Goal: Task Accomplishment & Management: Use online tool/utility

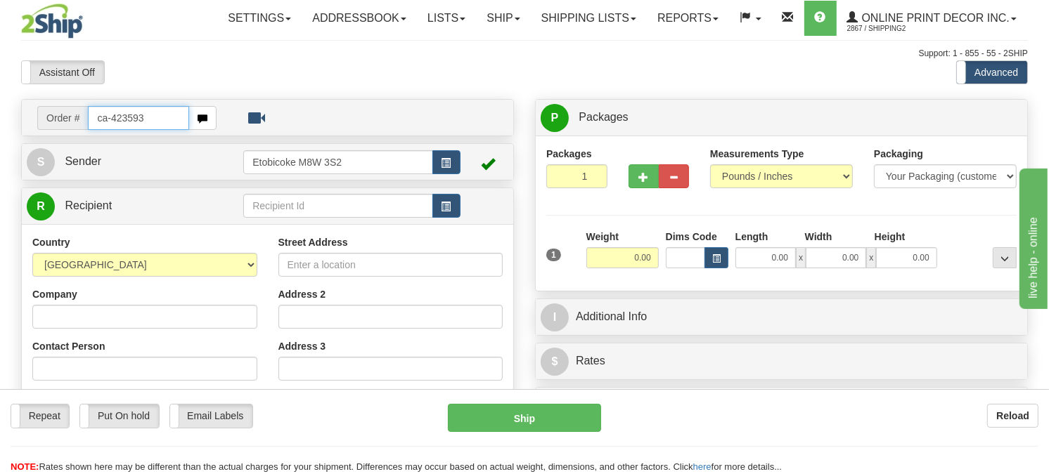
type input "ca-423593"
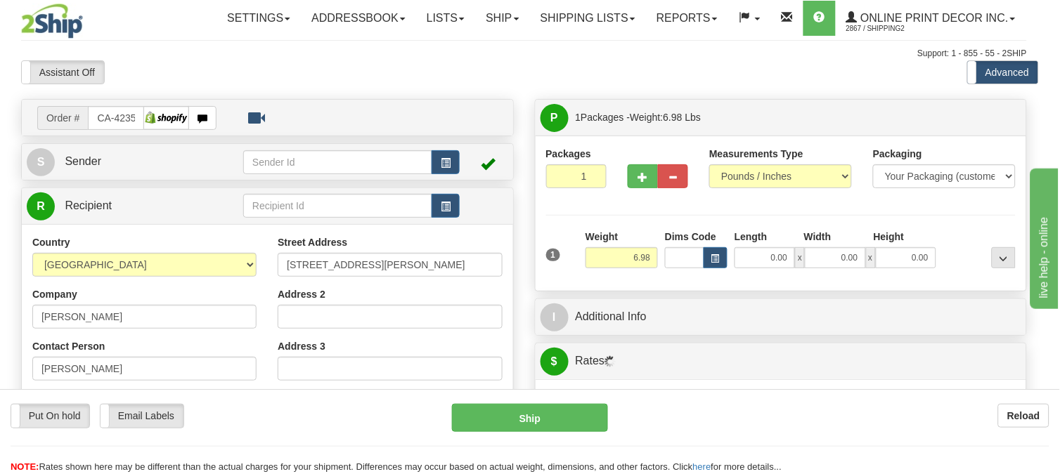
type input "EAST YORK"
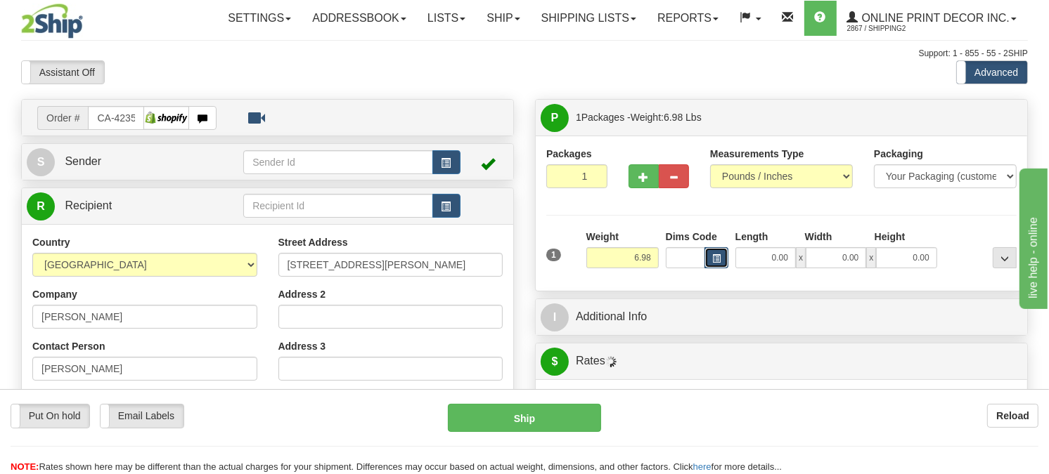
click at [724, 269] on button "button" at bounding box center [716, 257] width 24 height 21
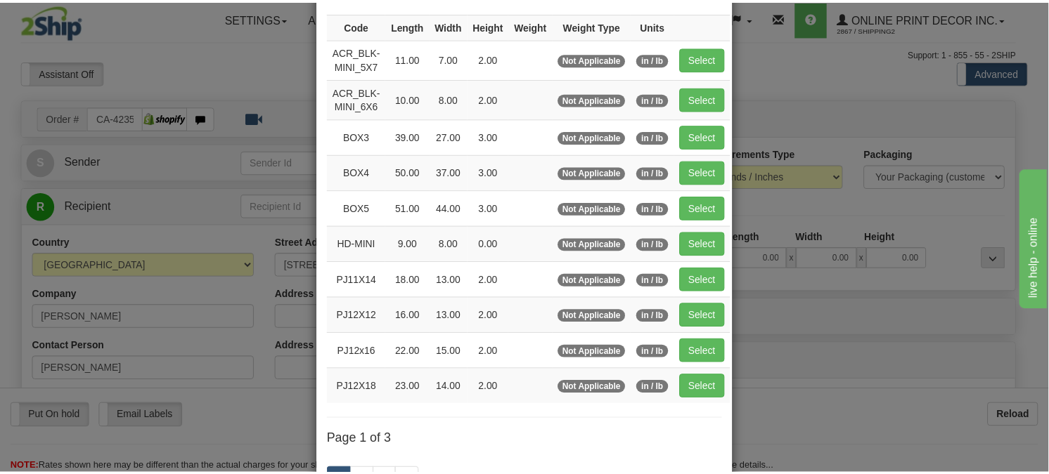
scroll to position [156, 0]
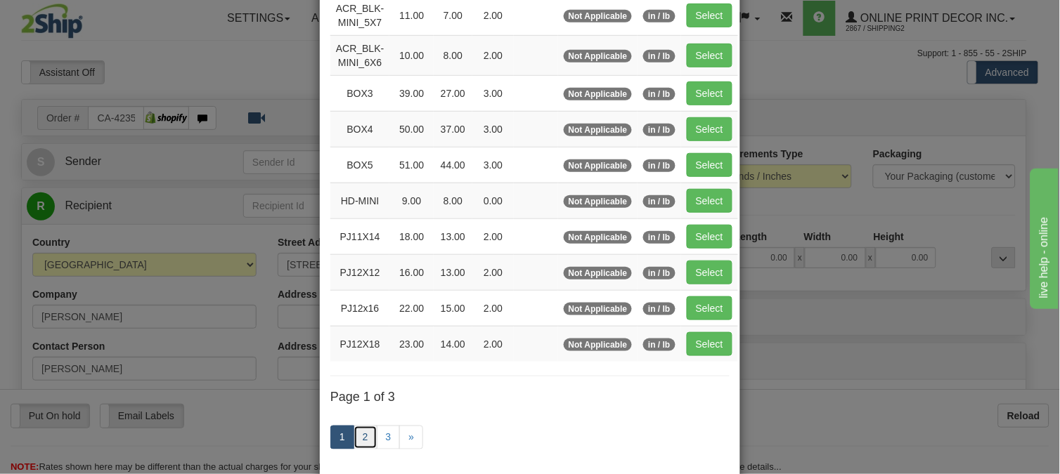
click at [360, 434] on link "2" at bounding box center [366, 438] width 24 height 24
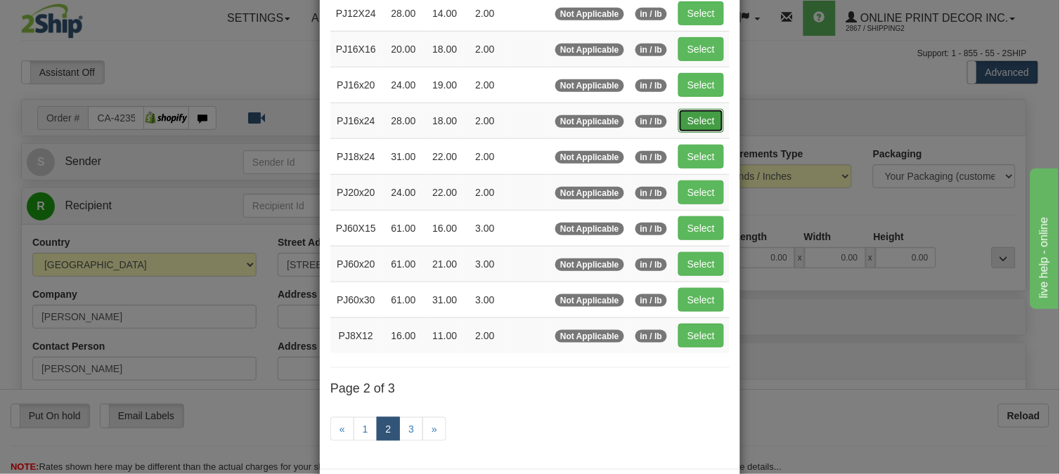
click at [679, 116] on button "Select" at bounding box center [701, 121] width 46 height 24
type input "PJ16x24"
type input "28.00"
type input "18.00"
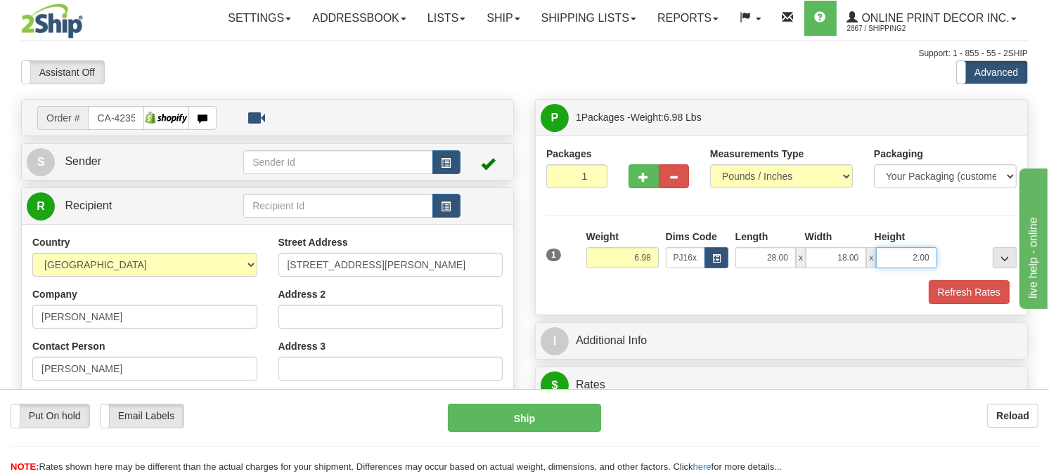
drag, startPoint x: 931, startPoint y: 285, endPoint x: 889, endPoint y: 285, distance: 42.2
click at [889, 269] on input "2.00" at bounding box center [906, 257] width 60 height 21
click button "Delete" at bounding box center [0, 0] width 0 height 0
type input "6.00"
click at [966, 304] on button "Refresh Rates" at bounding box center [969, 292] width 81 height 24
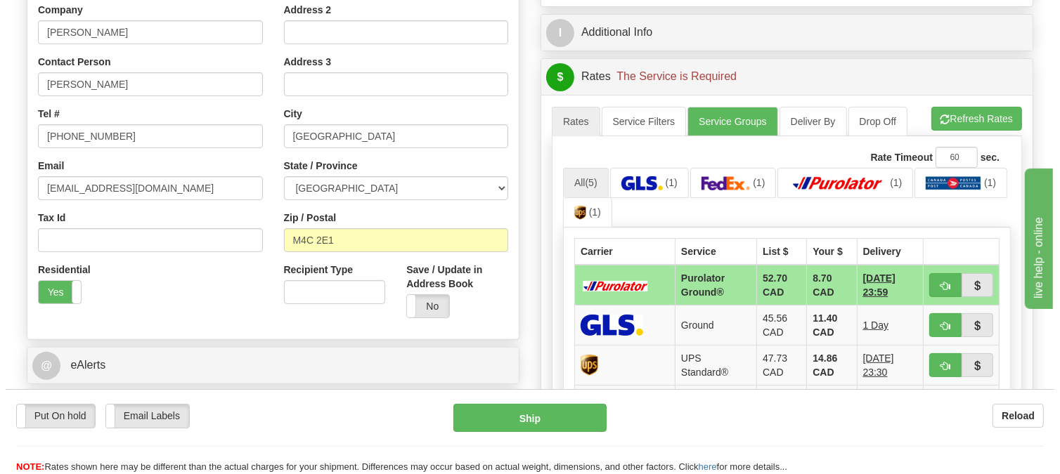
scroll to position [312, 0]
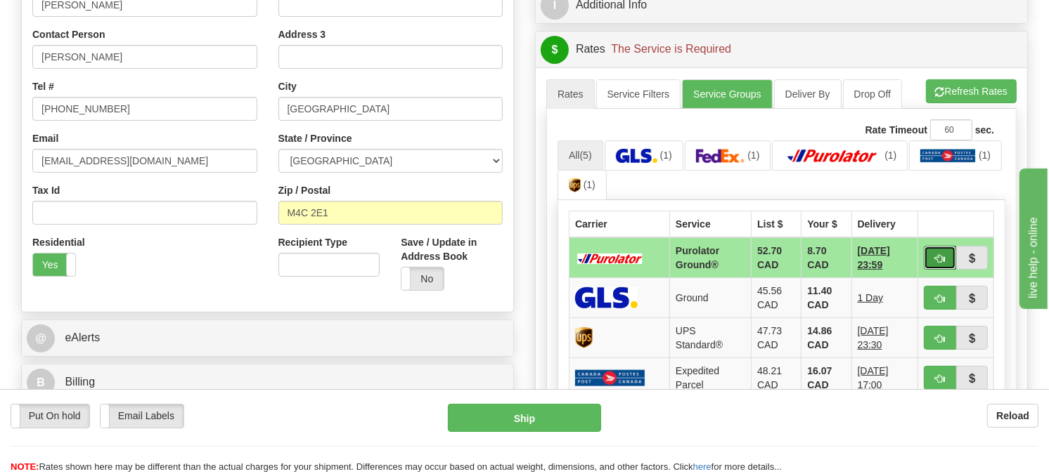
click at [936, 264] on span "button" at bounding box center [940, 258] width 10 height 9
type input "260"
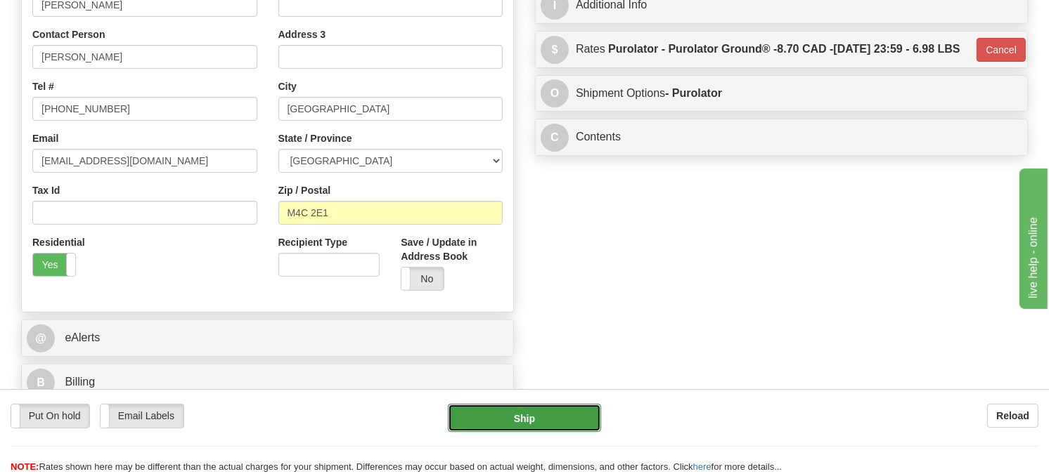
click at [510, 418] on button "Ship" at bounding box center [525, 418] width 154 height 28
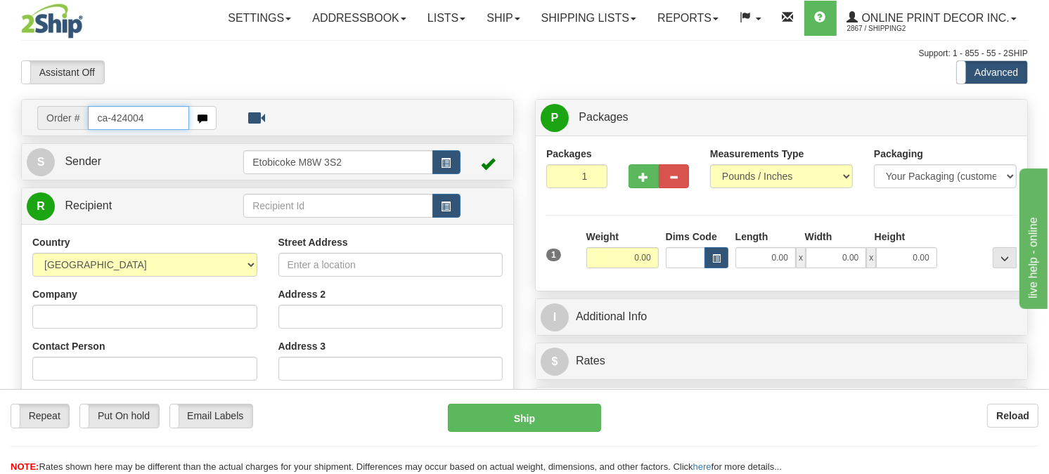
type input "ca-424004"
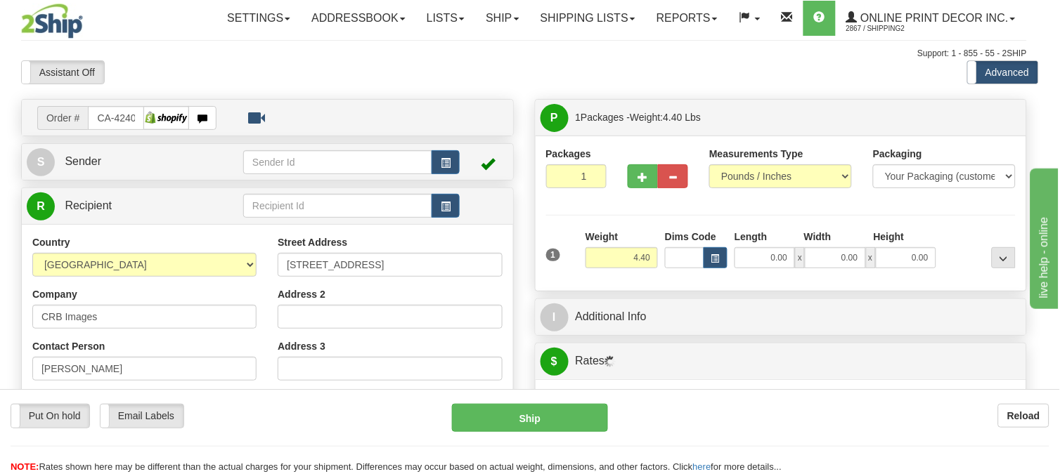
type input "COMOX"
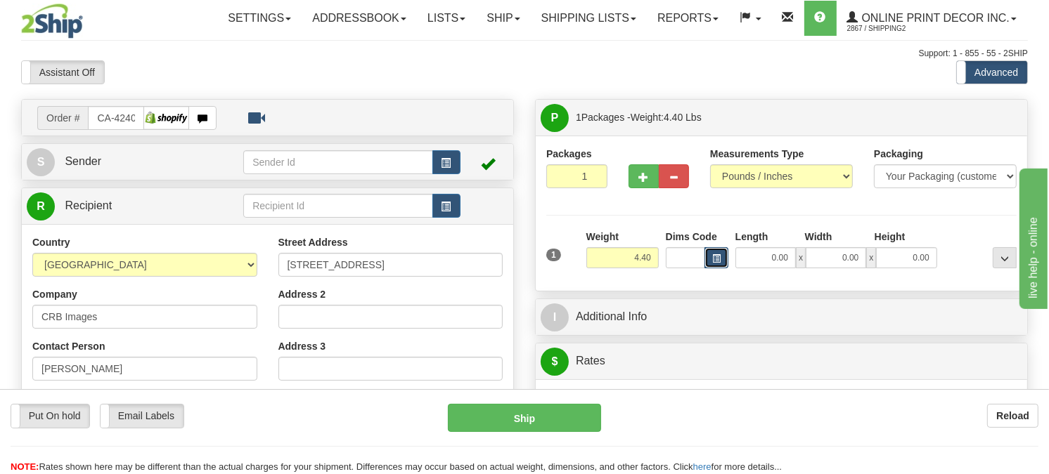
click at [717, 263] on span "button" at bounding box center [716, 259] width 8 height 8
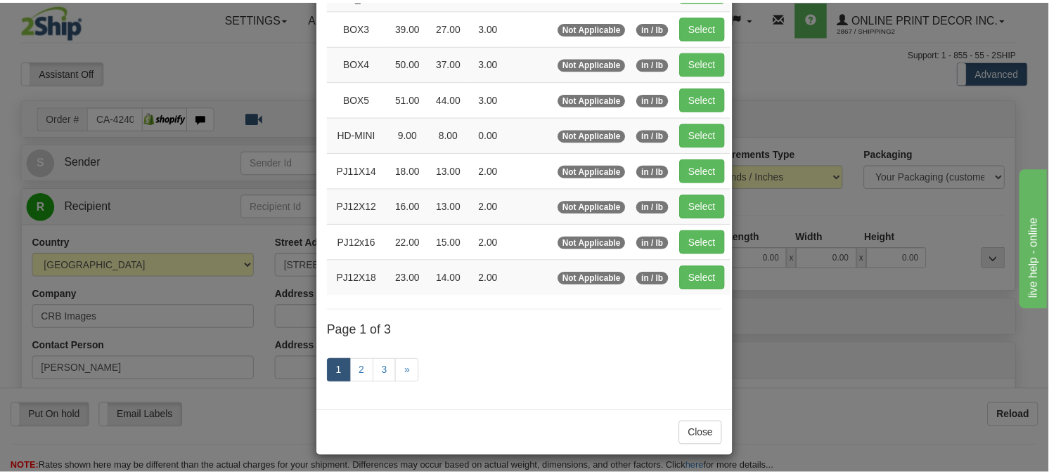
scroll to position [229, 0]
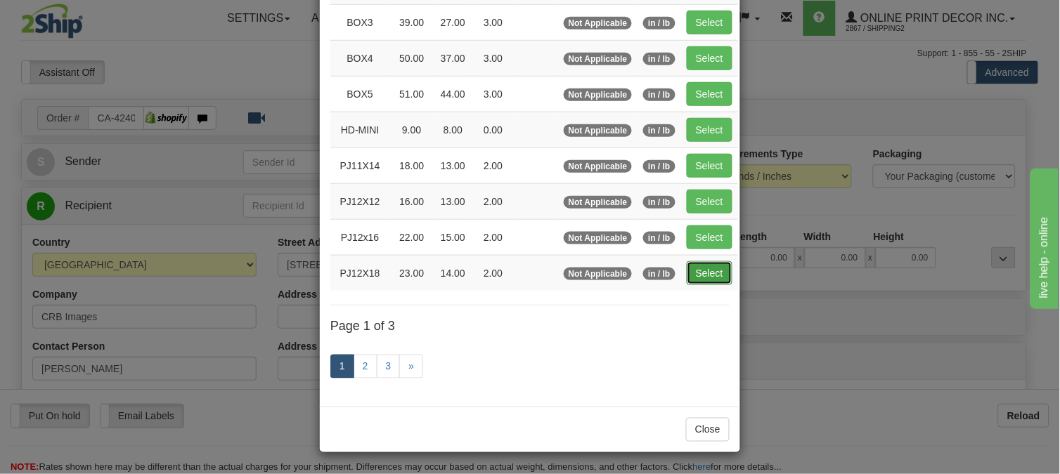
click at [699, 280] on button "Select" at bounding box center [710, 273] width 46 height 24
type input "PJ12X18"
type input "23.00"
type input "14.00"
type input "2.00"
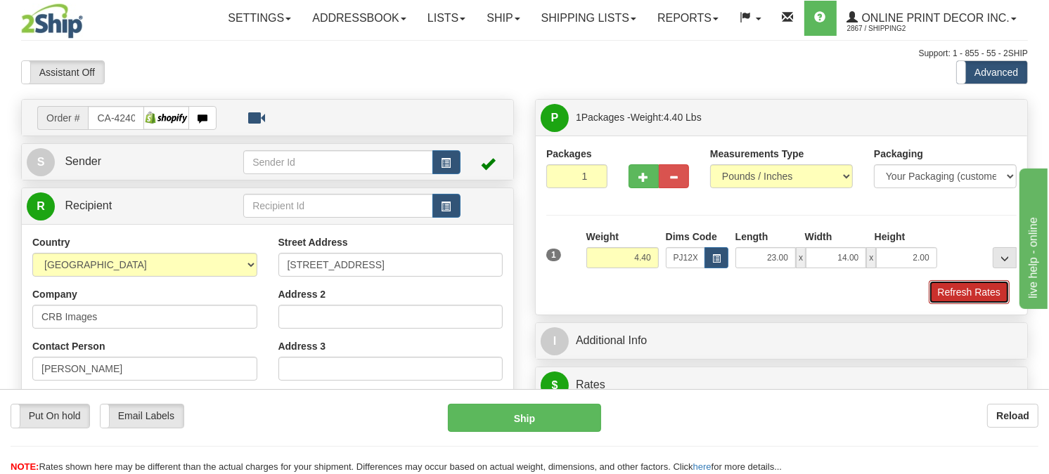
click at [982, 304] on button "Refresh Rates" at bounding box center [969, 292] width 81 height 24
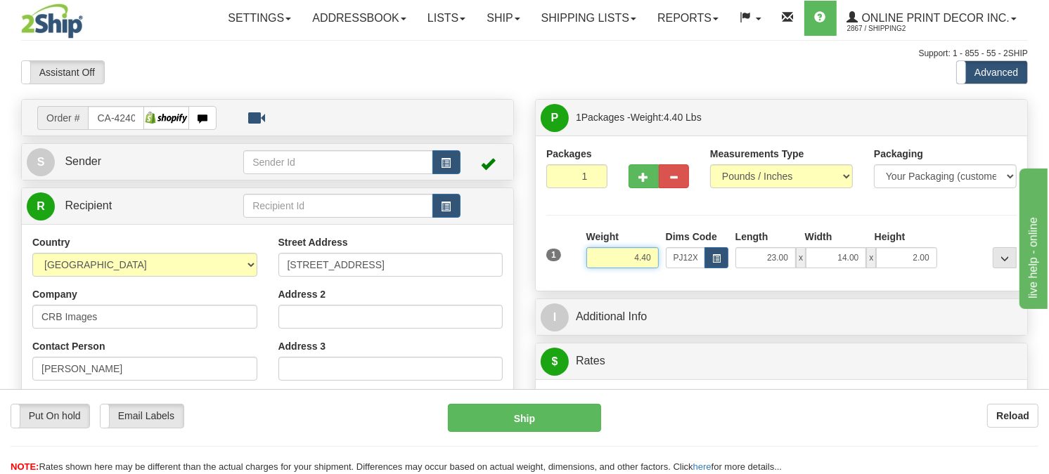
drag, startPoint x: 651, startPoint y: 289, endPoint x: 598, endPoint y: 310, distance: 56.8
click at [598, 279] on div "Weight 4.40" at bounding box center [622, 254] width 79 height 49
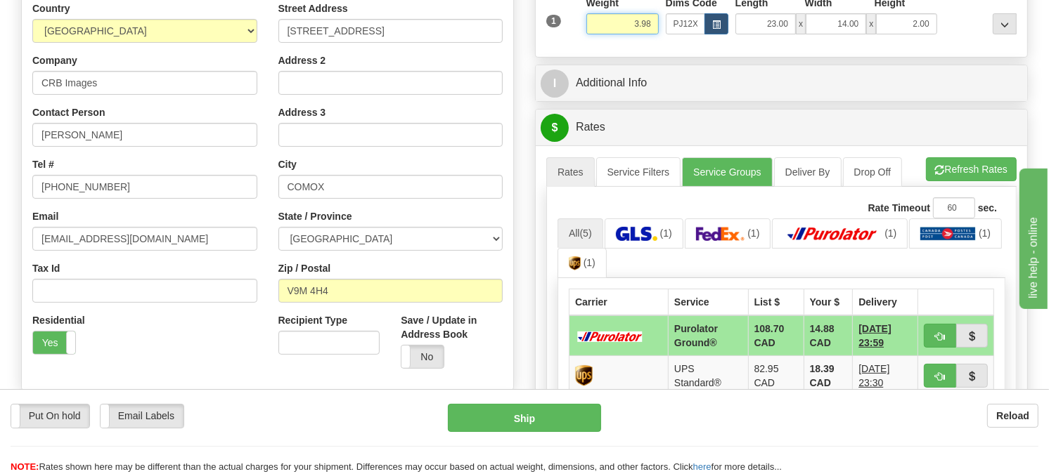
type input "3.98"
click at [953, 181] on li "Refresh Rates Cancel Rating" at bounding box center [971, 169] width 91 height 24
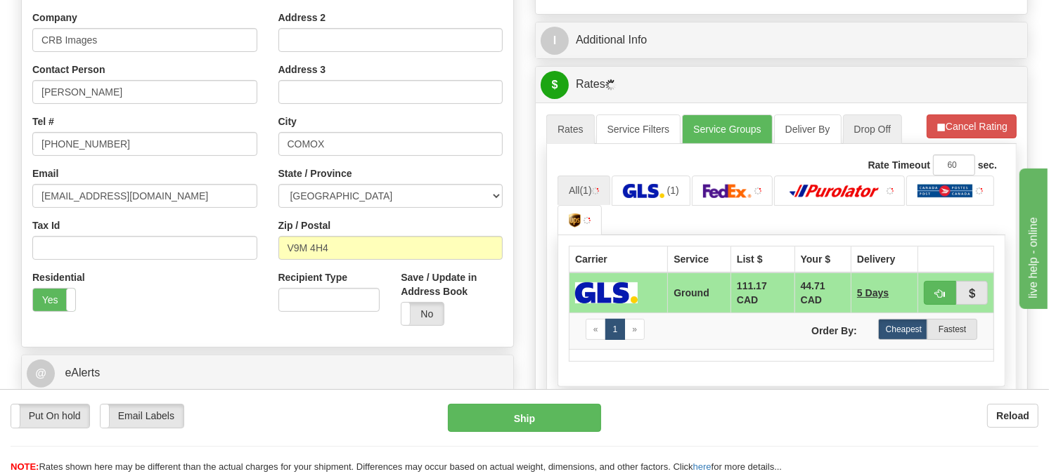
scroll to position [312, 0]
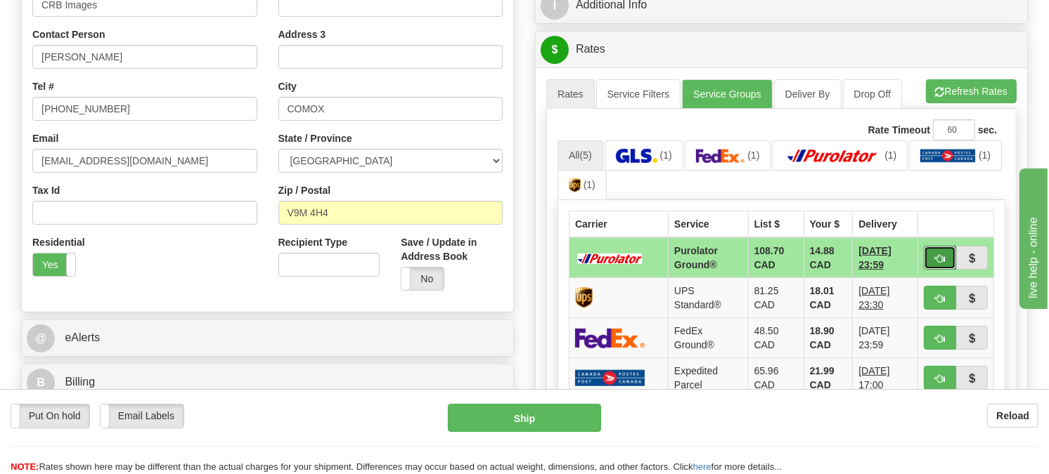
click at [933, 270] on button "button" at bounding box center [940, 258] width 32 height 24
type input "260"
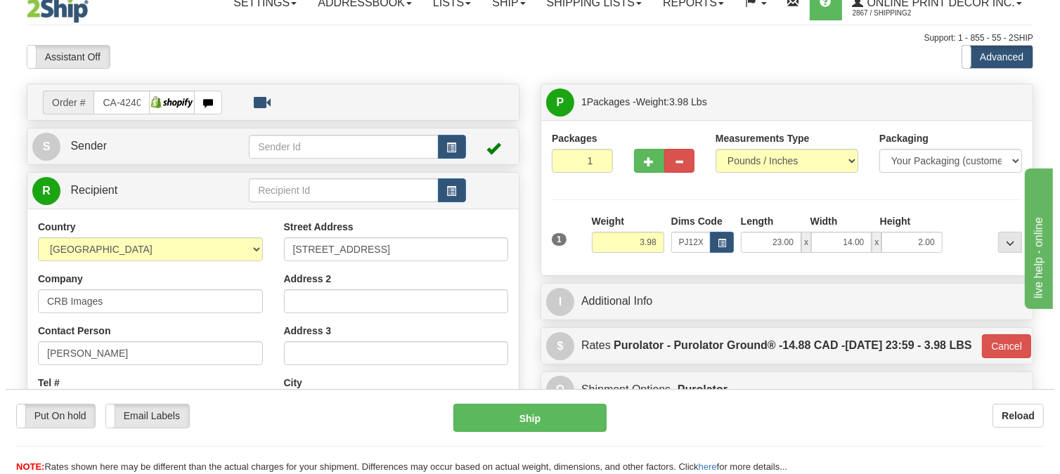
scroll to position [0, 0]
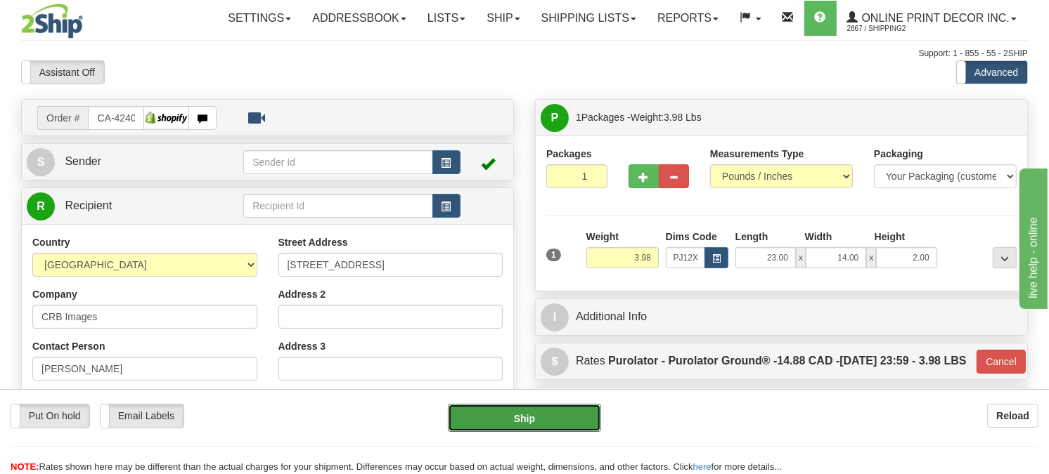
click at [547, 415] on button "Ship" at bounding box center [525, 418] width 154 height 28
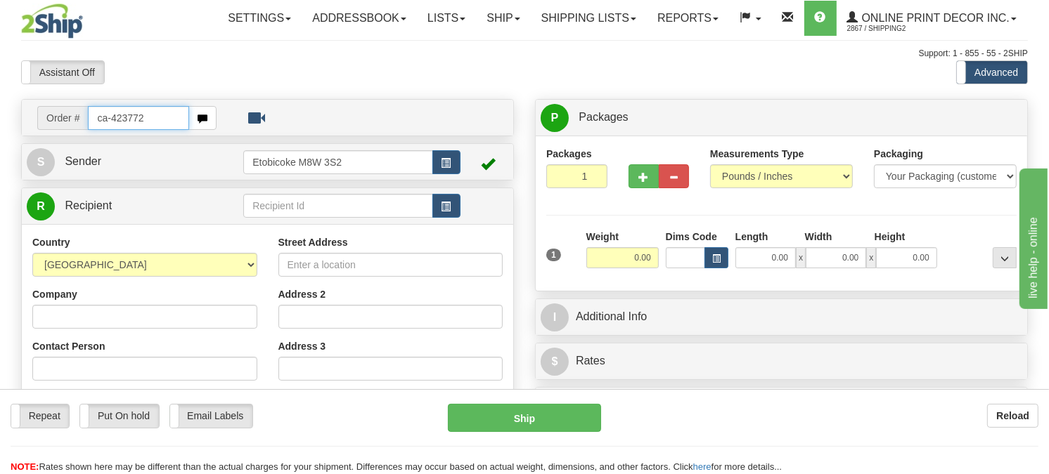
type input "ca-423772"
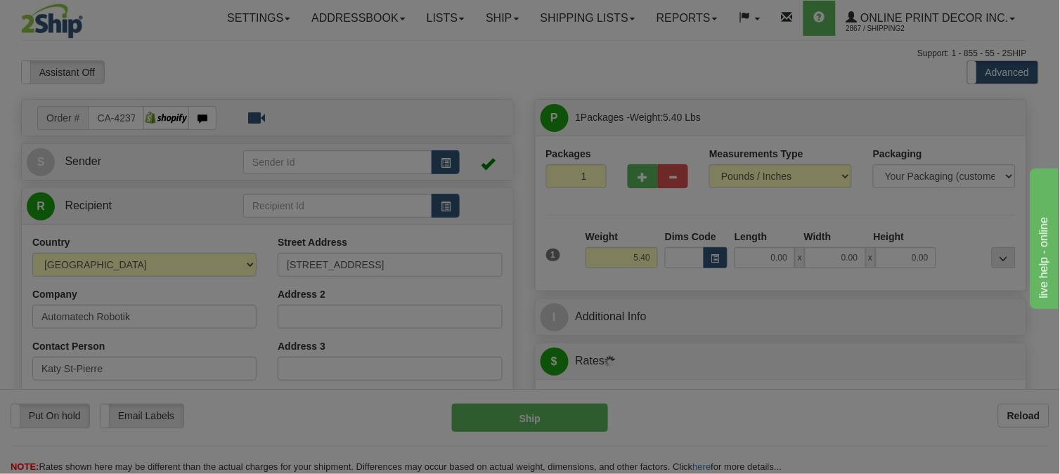
type input "SAINT-APOLLINAIRE"
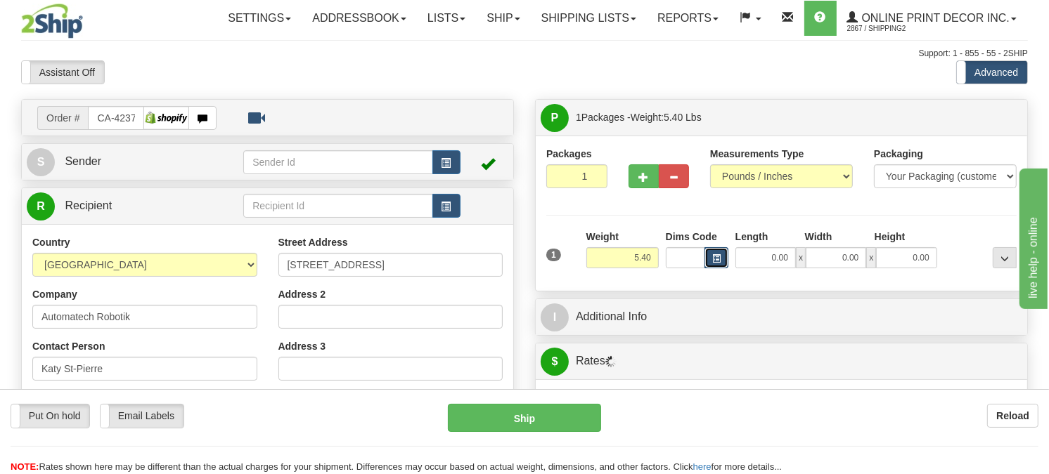
click at [716, 263] on span "button" at bounding box center [716, 259] width 8 height 8
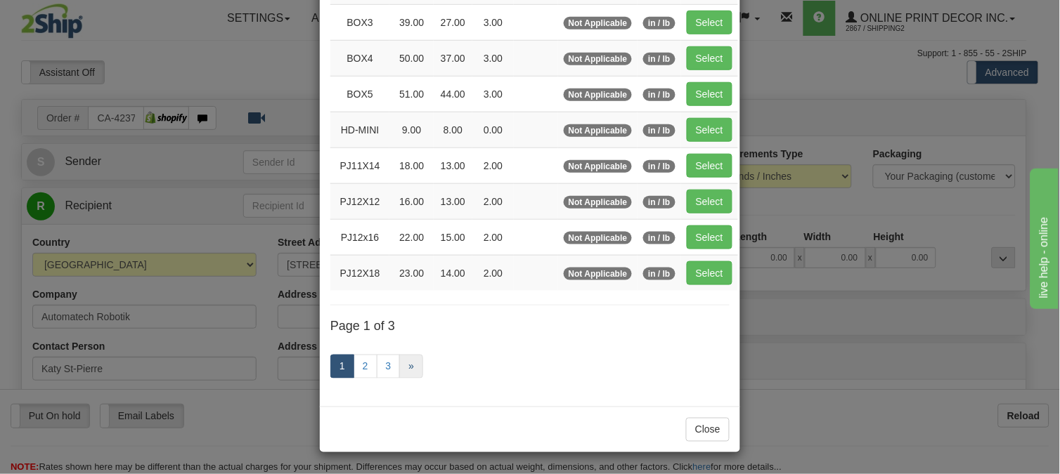
scroll to position [229, 0]
click at [358, 363] on link "2" at bounding box center [366, 367] width 24 height 24
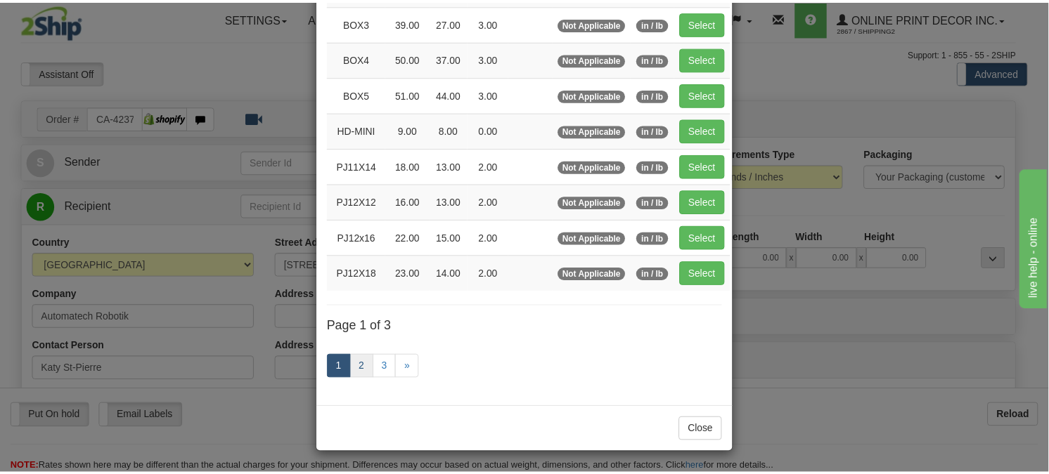
scroll to position [221, 0]
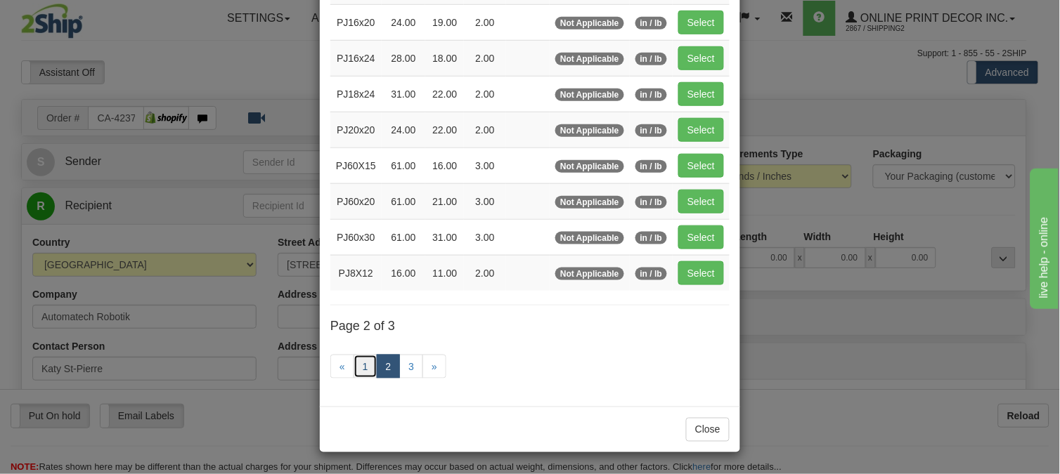
click at [358, 363] on link "1" at bounding box center [366, 367] width 24 height 24
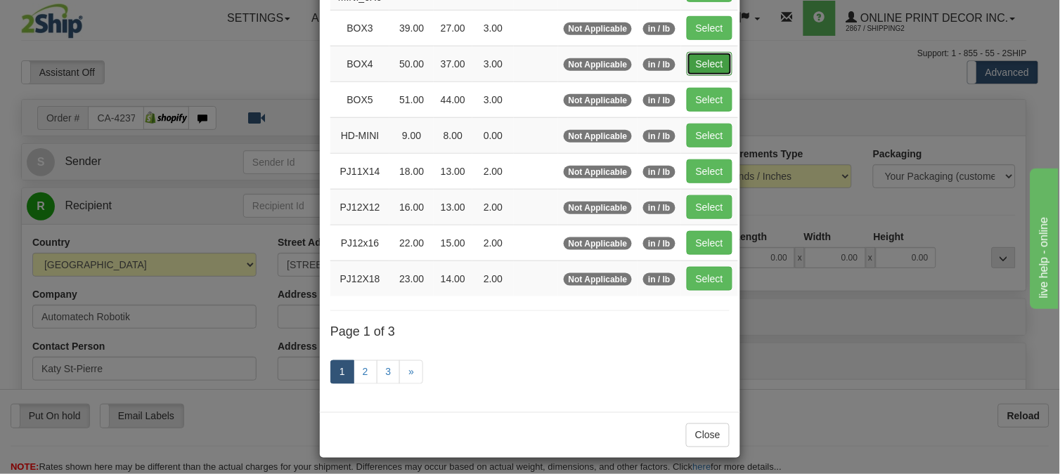
click at [711, 64] on button "Select" at bounding box center [710, 64] width 46 height 24
type input "BOX4"
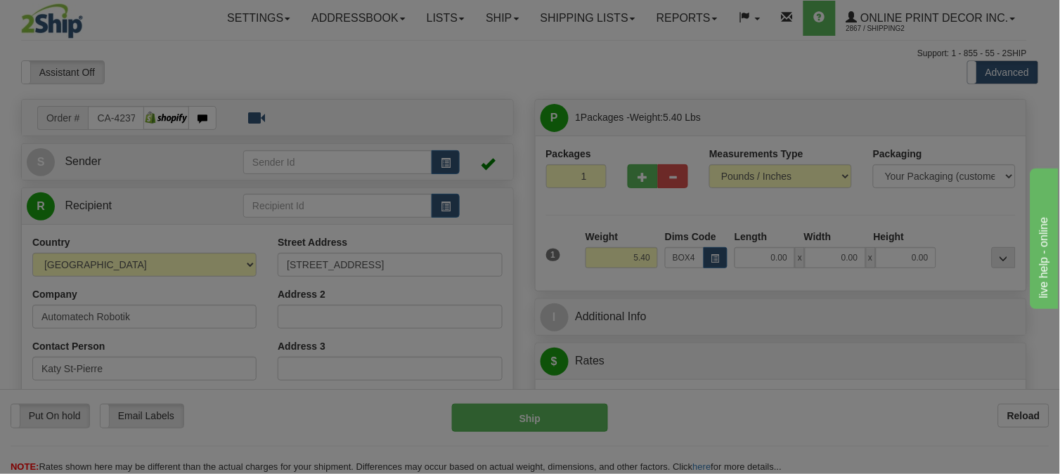
type input "50.00"
type input "37.00"
type input "3.00"
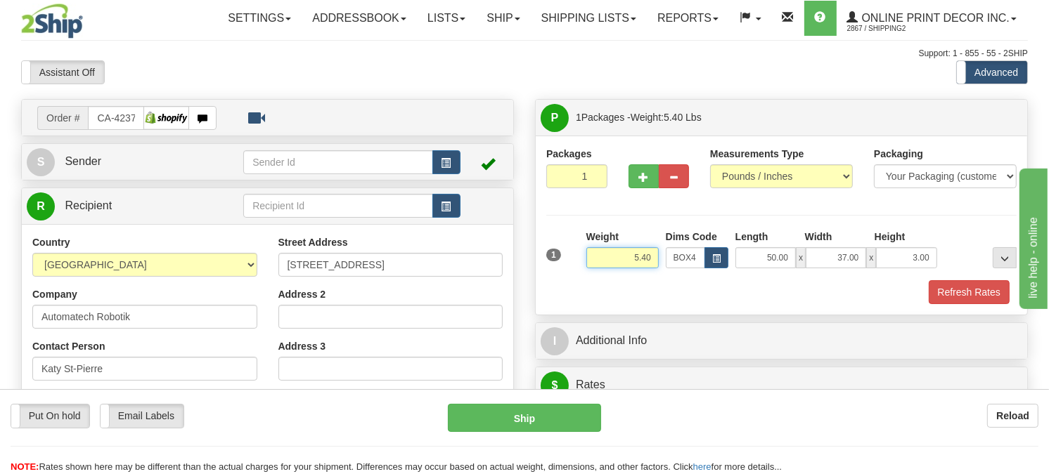
drag, startPoint x: 654, startPoint y: 285, endPoint x: 595, endPoint y: 314, distance: 65.1
click at [595, 304] on div "1 Weight 5.40 Dims Code BOX4" at bounding box center [781, 267] width 470 height 75
type input "13.98"
click at [950, 304] on button "Refresh Rates" at bounding box center [969, 292] width 81 height 24
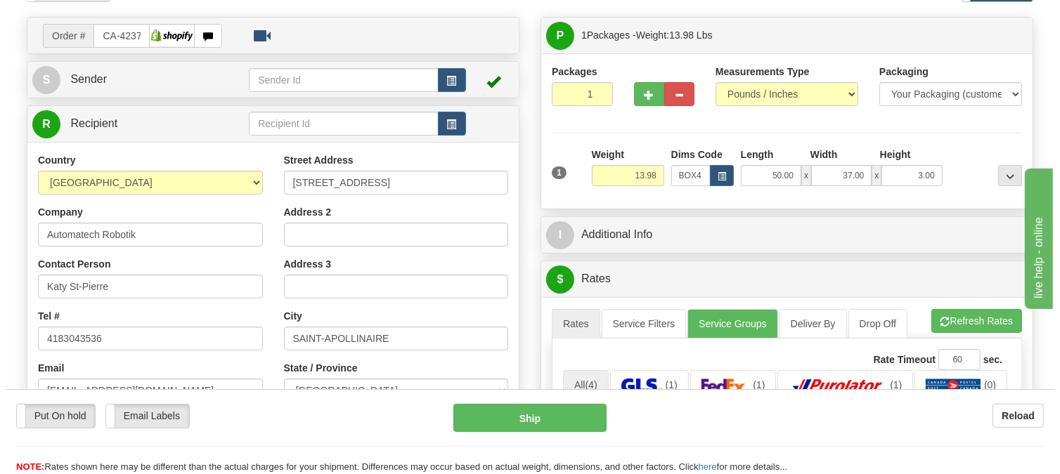
scroll to position [78, 0]
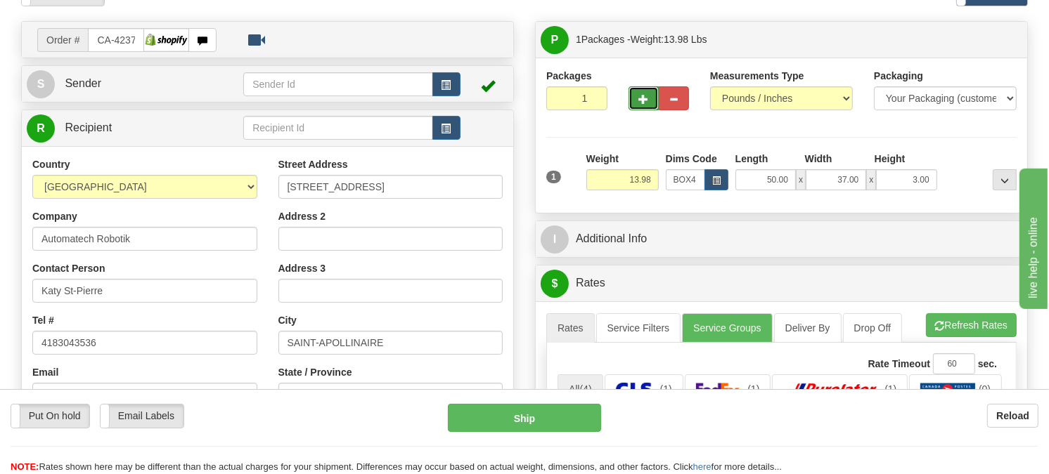
click at [638, 104] on span "button" at bounding box center [643, 99] width 10 height 9
radio input "true"
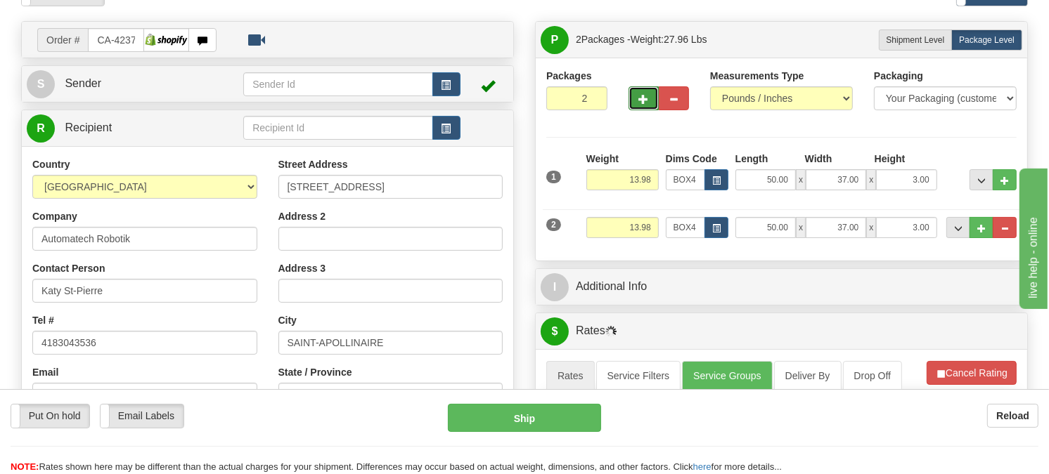
click at [638, 104] on span "button" at bounding box center [643, 99] width 10 height 9
type input "3"
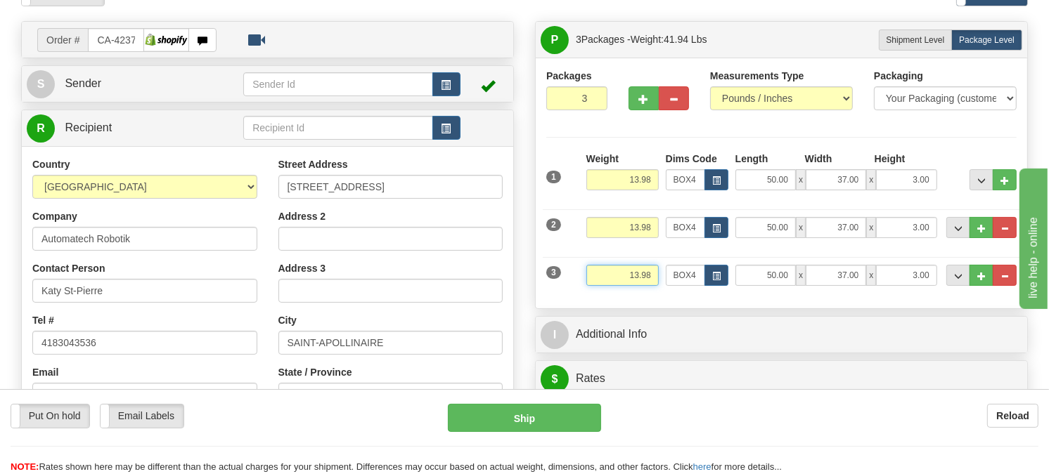
drag, startPoint x: 652, startPoint y: 302, endPoint x: 607, endPoint y: 304, distance: 44.3
click at [607, 286] on input "13.98" at bounding box center [622, 275] width 72 height 21
type input "6.98"
click at [709, 286] on button "button" at bounding box center [716, 275] width 24 height 21
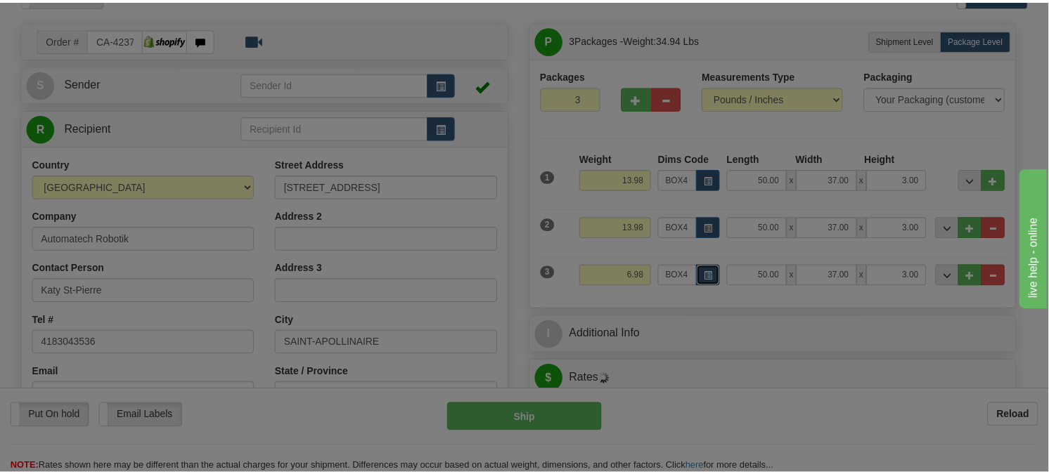
scroll to position [0, 0]
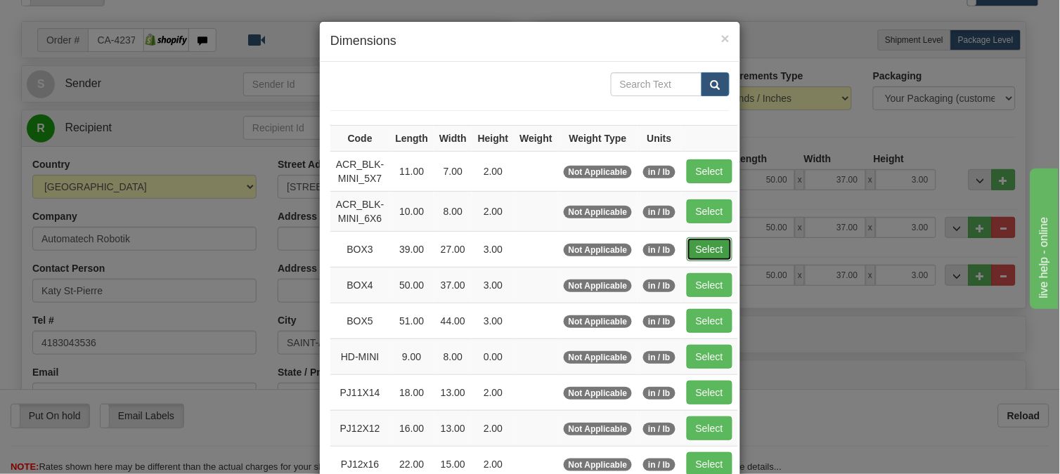
click at [713, 251] on button "Select" at bounding box center [710, 250] width 46 height 24
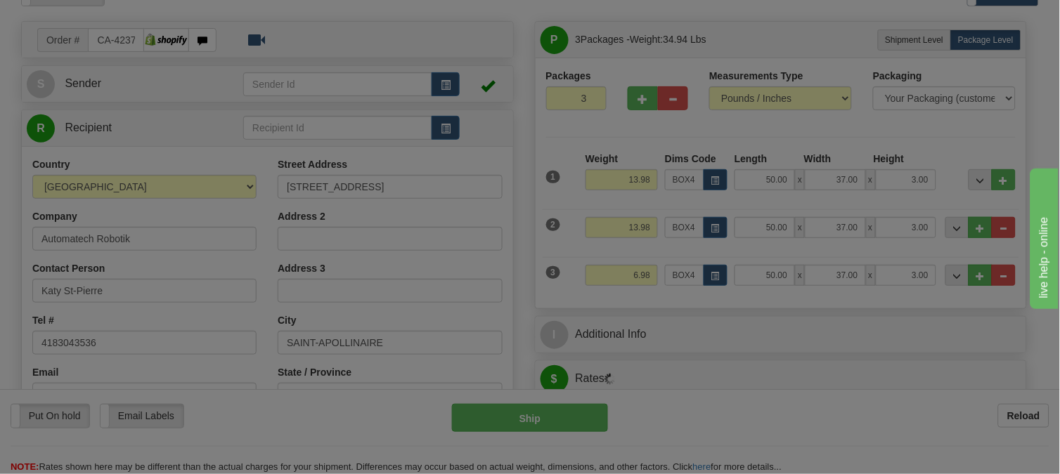
type input "BOX3"
type input "39.00"
type input "27.00"
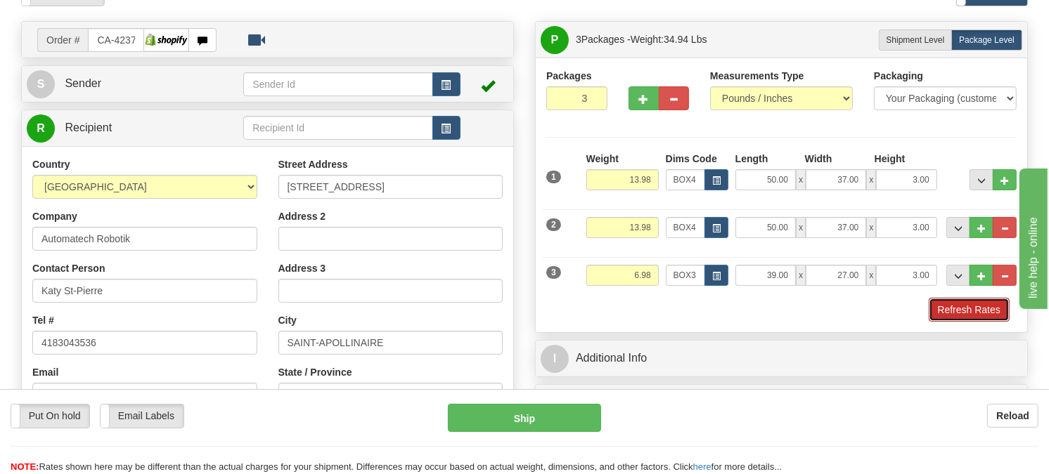
click at [947, 322] on button "Refresh Rates" at bounding box center [969, 310] width 81 height 24
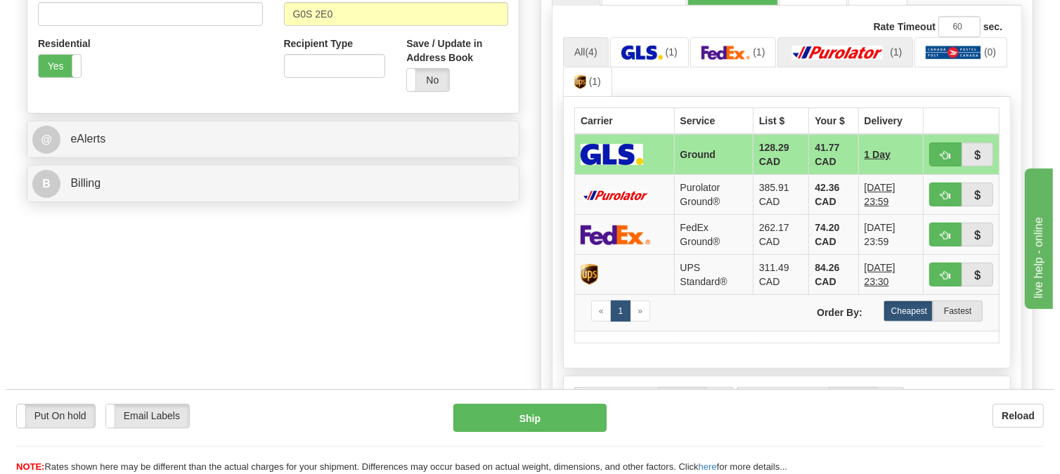
scroll to position [546, 0]
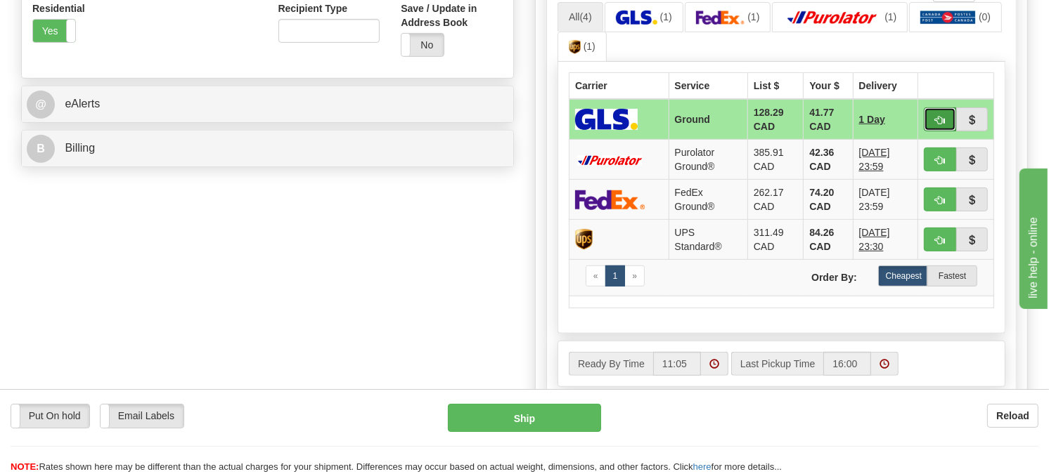
click at [939, 125] on span "button" at bounding box center [940, 120] width 10 height 9
type input "1"
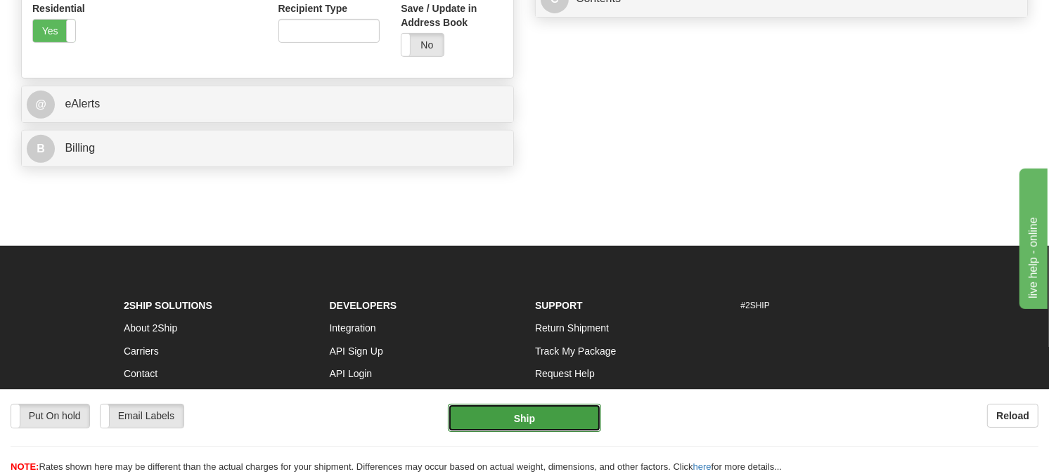
click at [482, 419] on button "Ship" at bounding box center [525, 418] width 154 height 28
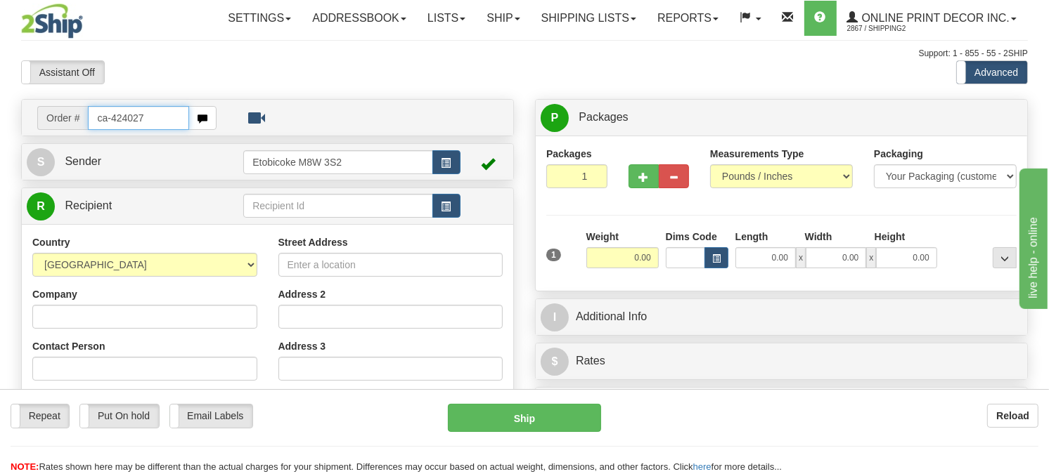
type input "ca-424027"
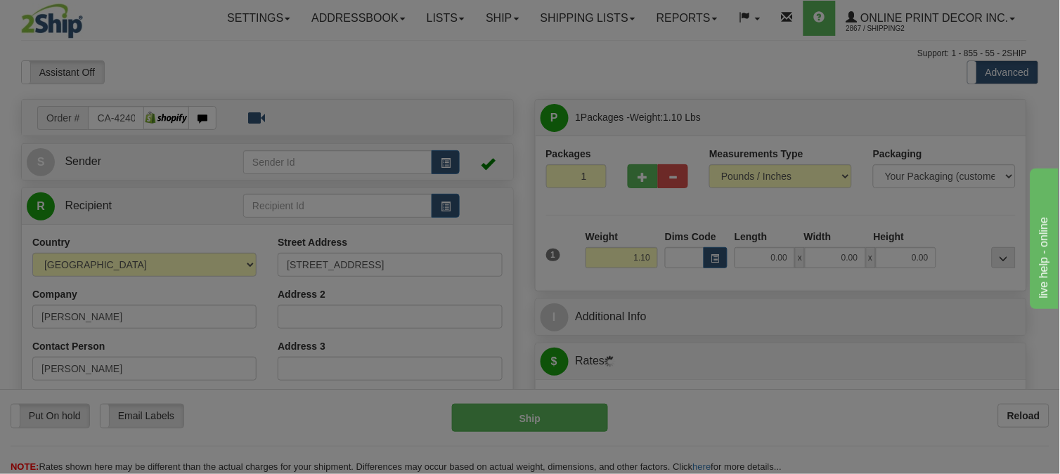
type input "SEGUIN"
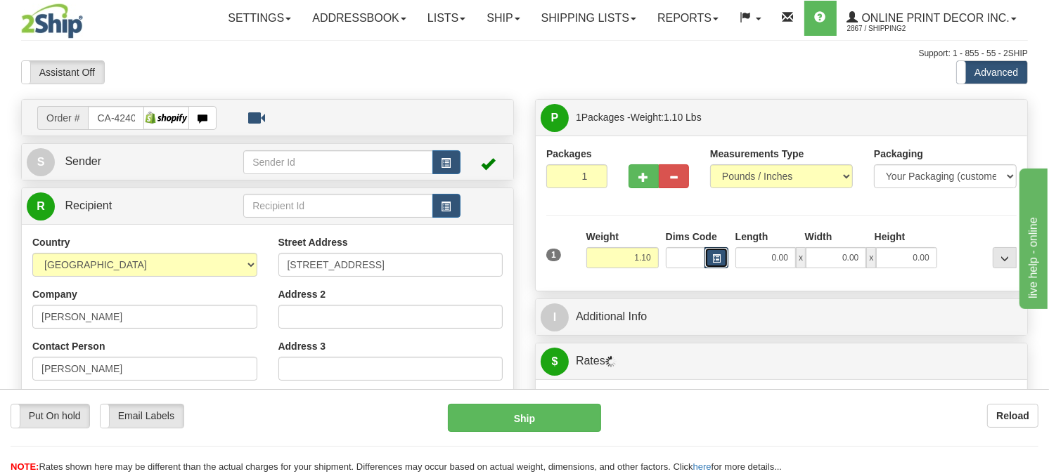
click at [717, 263] on span "button" at bounding box center [716, 259] width 8 height 8
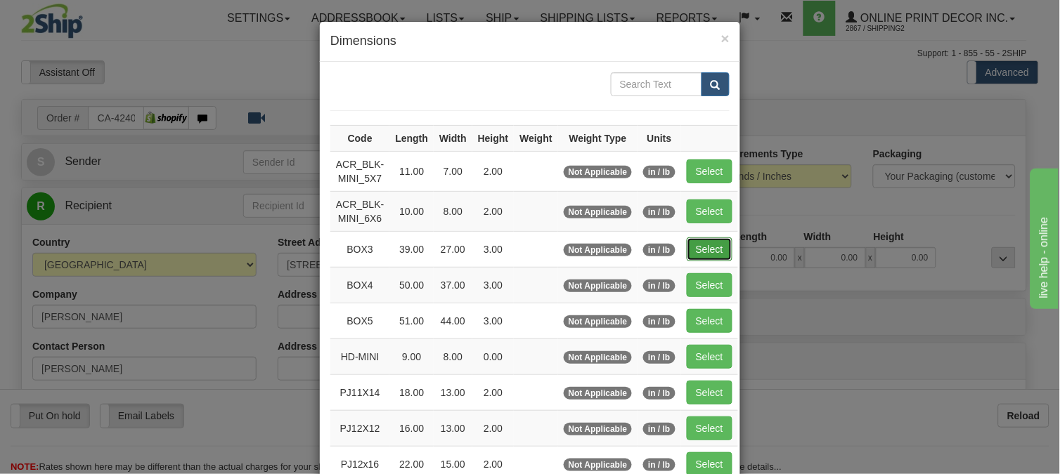
click at [704, 250] on button "Select" at bounding box center [710, 250] width 46 height 24
type input "BOX3"
type input "39.00"
type input "27.00"
type input "3.00"
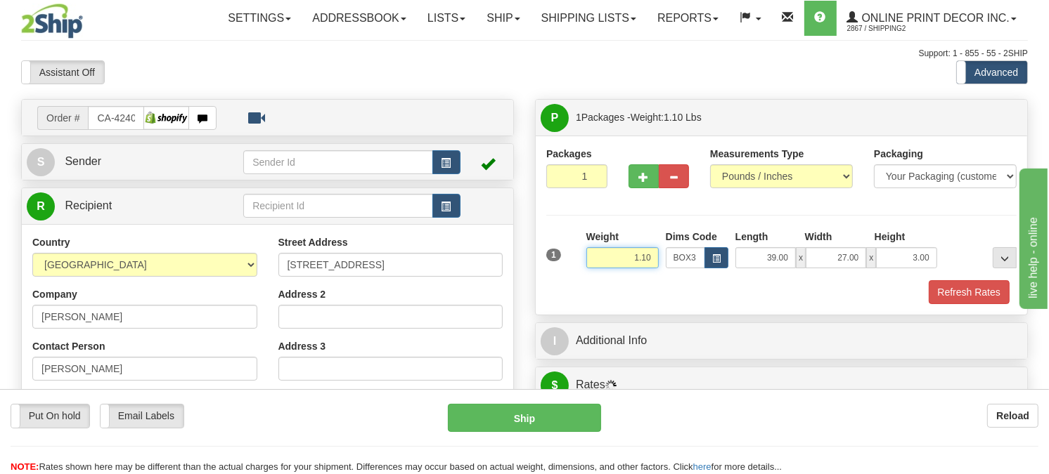
drag, startPoint x: 656, startPoint y: 290, endPoint x: 593, endPoint y: 297, distance: 63.0
click at [593, 269] on input "1.10" at bounding box center [622, 257] width 72 height 21
type input "6.98"
click at [992, 304] on button "Refresh Rates" at bounding box center [969, 292] width 81 height 24
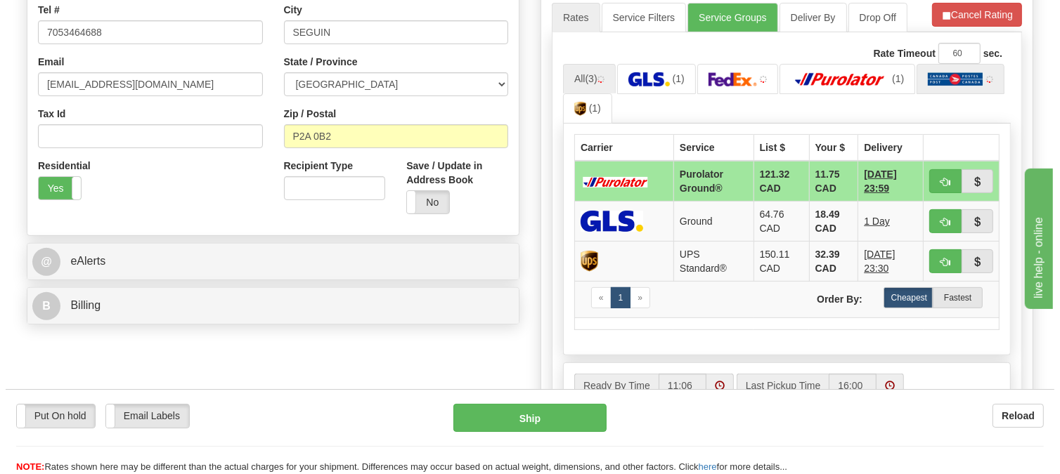
scroll to position [390, 0]
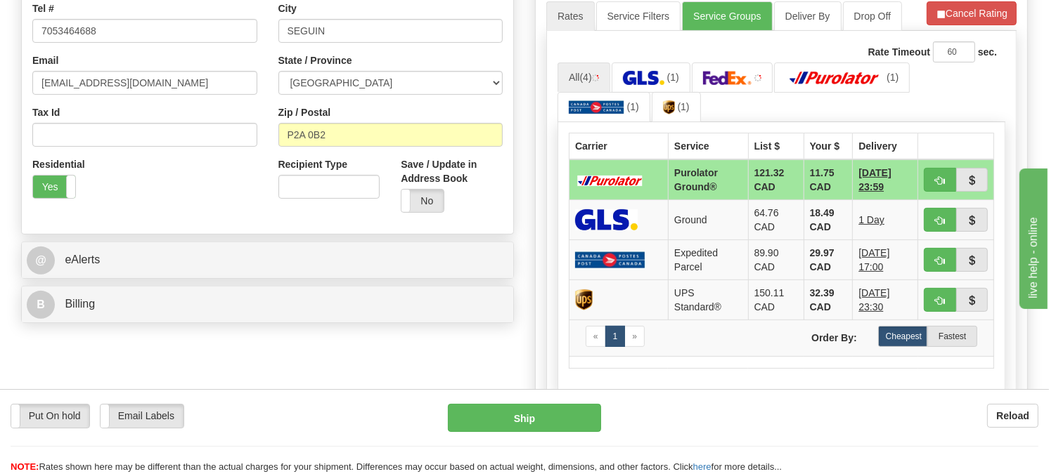
click at [933, 200] on td at bounding box center [956, 180] width 76 height 41
click at [946, 192] on button "button" at bounding box center [940, 180] width 32 height 24
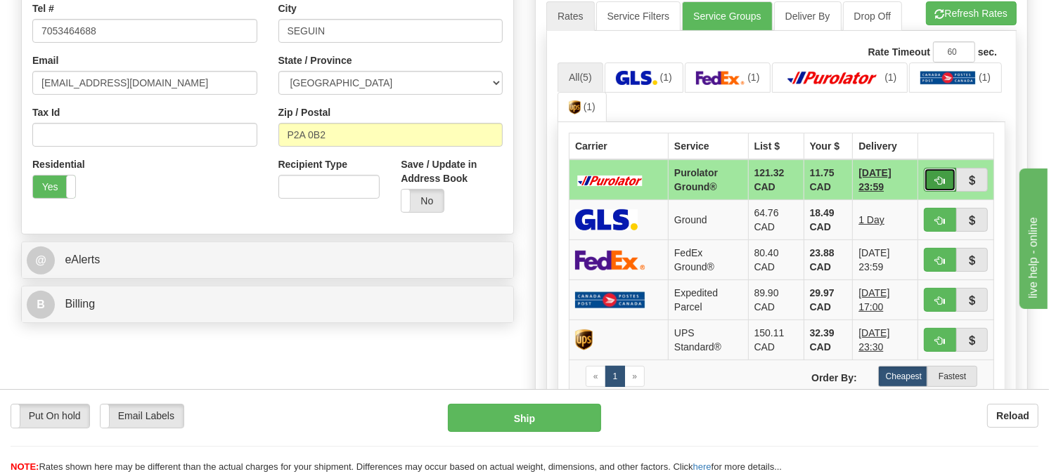
click at [948, 192] on button "button" at bounding box center [940, 180] width 32 height 24
type input "260"
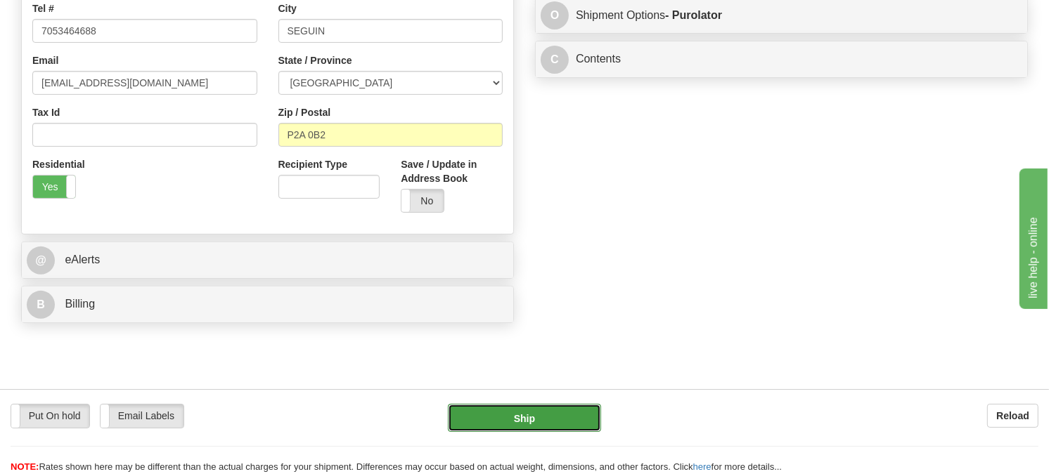
click at [566, 418] on button "Ship" at bounding box center [525, 418] width 154 height 28
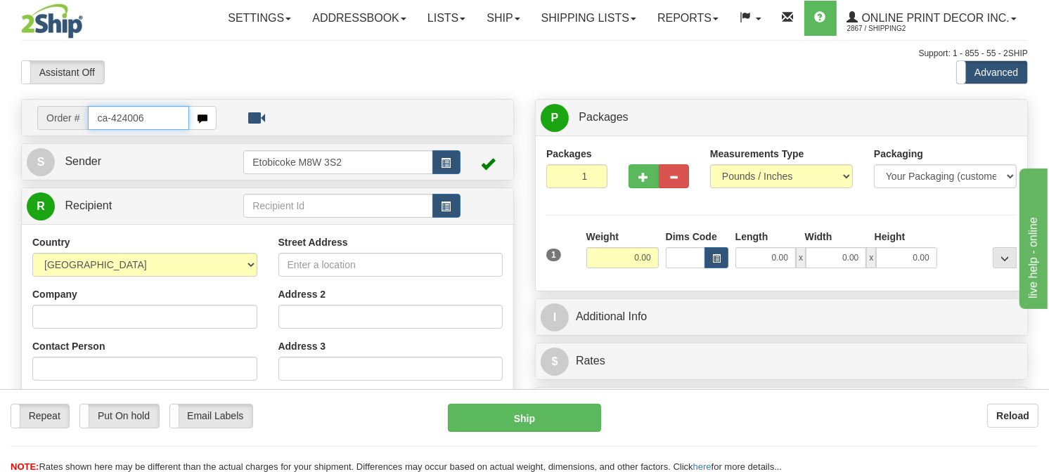
type input "ca-424006"
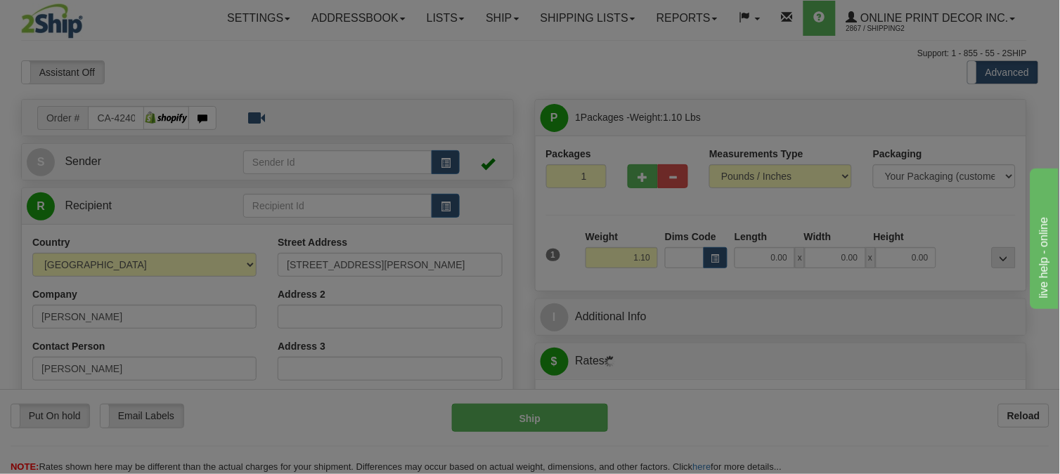
type input "JANETVILLE"
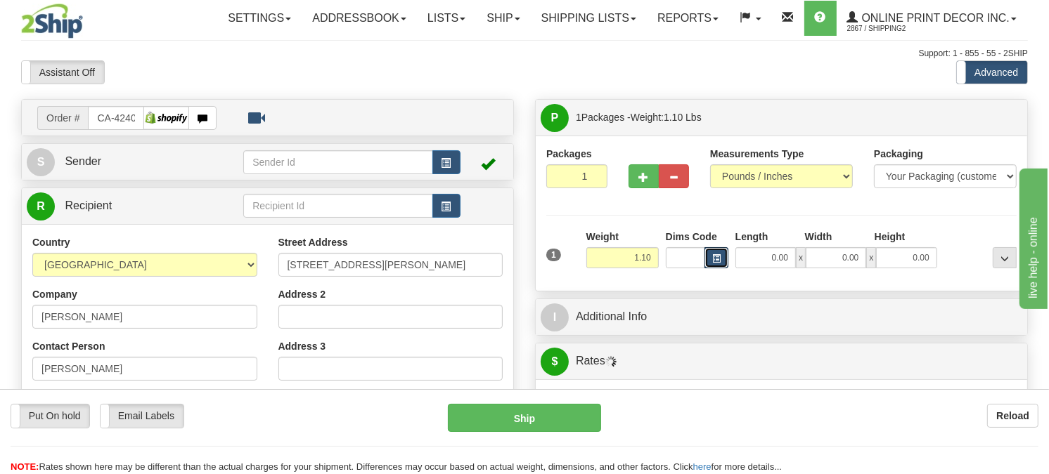
click at [718, 263] on span "button" at bounding box center [716, 259] width 8 height 8
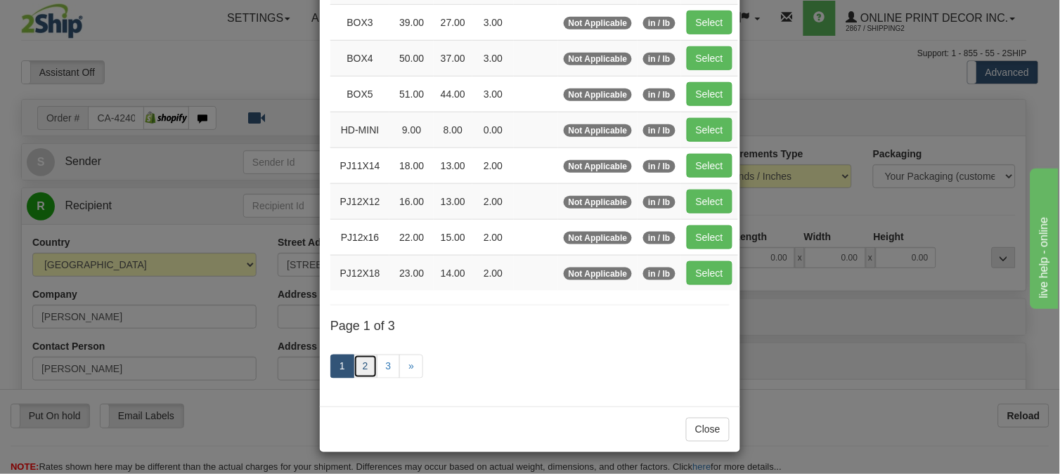
click at [356, 362] on link "2" at bounding box center [366, 367] width 24 height 24
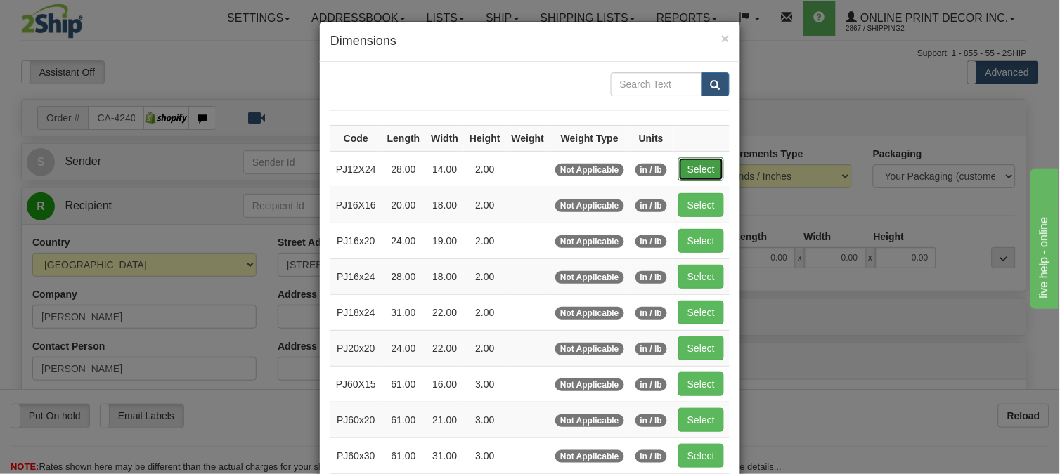
click at [713, 162] on button "Select" at bounding box center [701, 169] width 46 height 24
type input "PJ12X24"
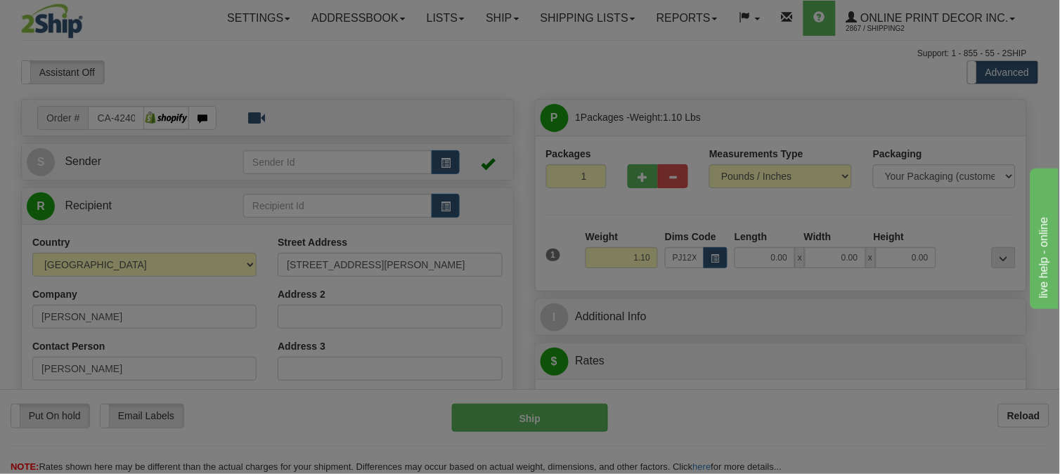
type input "28.00"
type input "14.00"
type input "2.00"
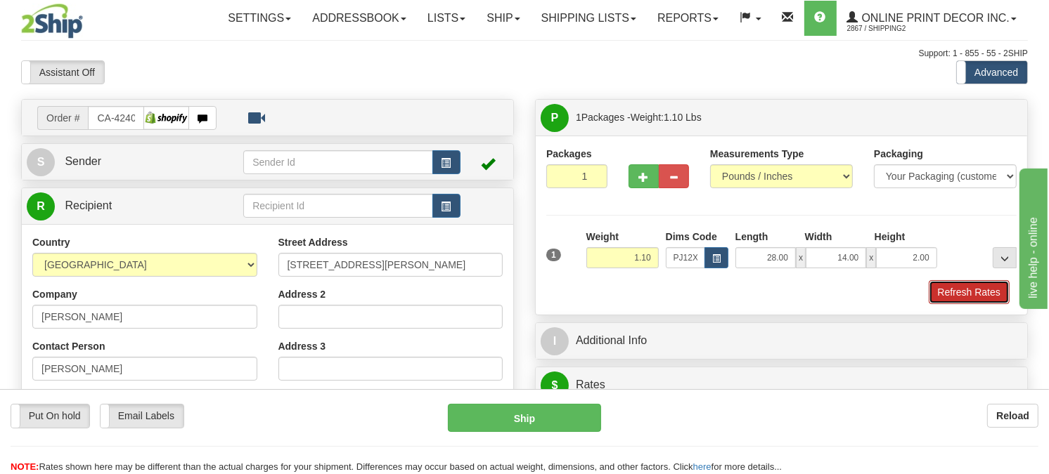
click at [952, 304] on button "Refresh Rates" at bounding box center [969, 292] width 81 height 24
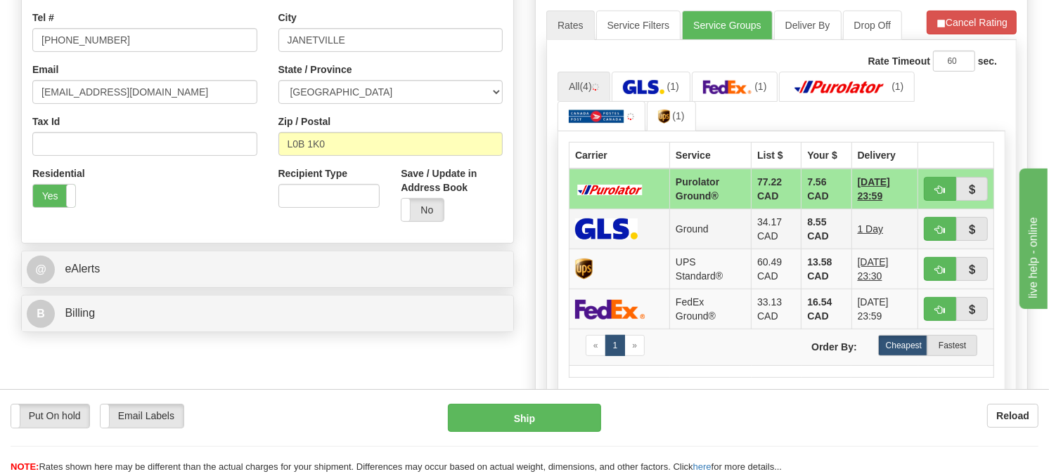
scroll to position [390, 0]
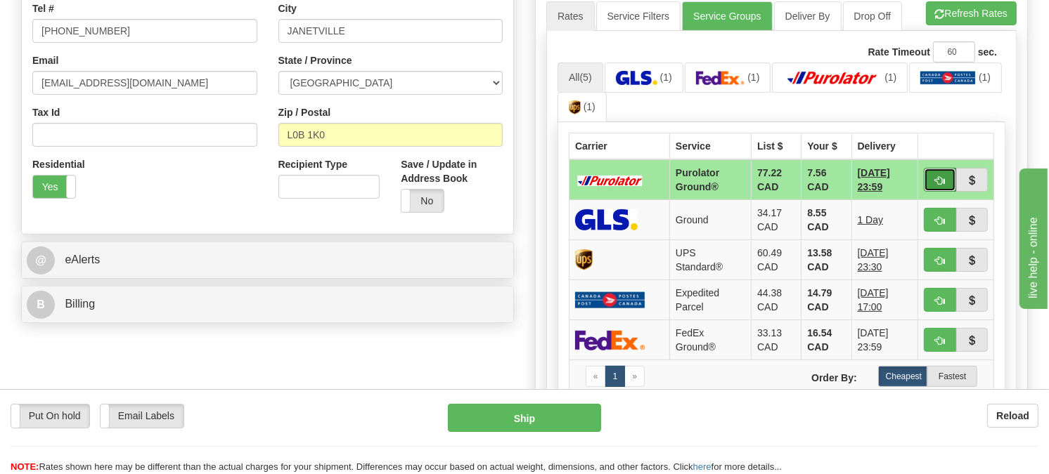
click at [935, 186] on span "button" at bounding box center [940, 180] width 10 height 9
type input "260"
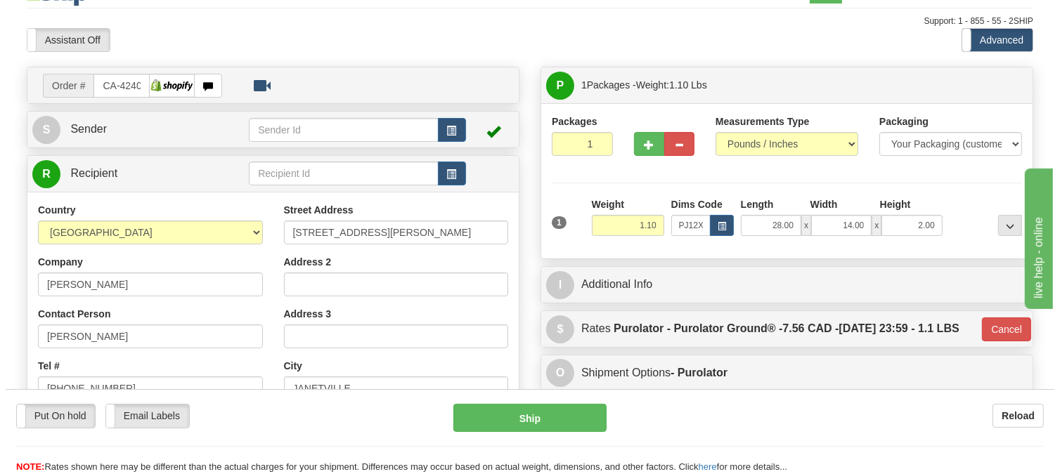
scroll to position [0, 0]
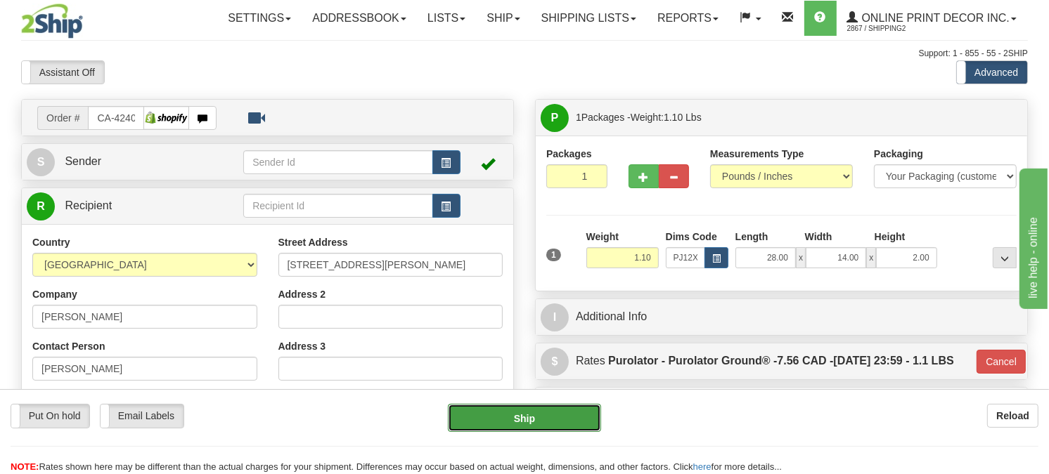
click at [543, 406] on button "Ship" at bounding box center [525, 418] width 154 height 28
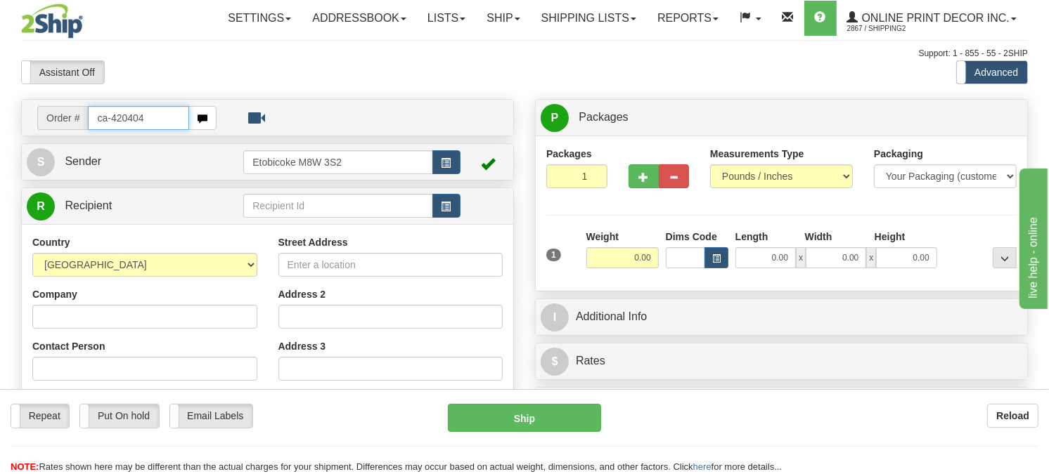
type input "ca-420404"
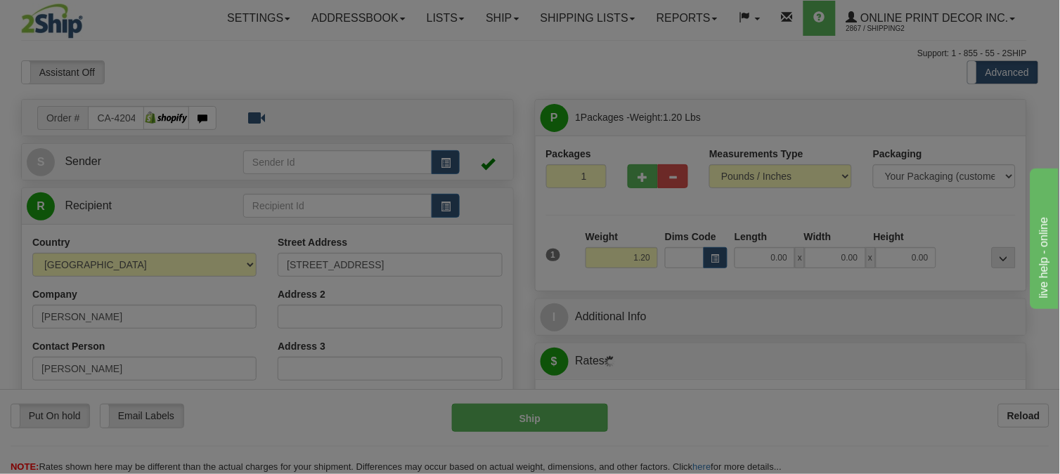
type input "LETHBRIDGE"
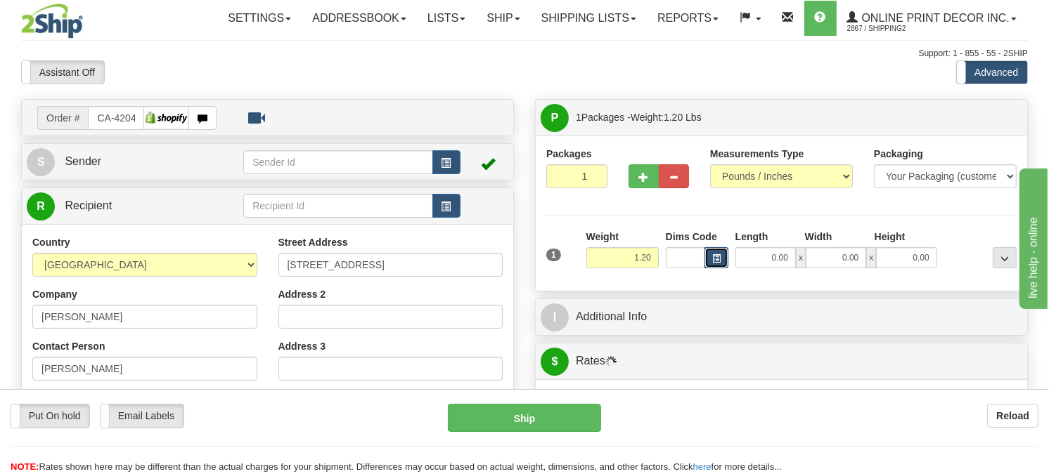
click at [712, 269] on button "button" at bounding box center [716, 257] width 24 height 21
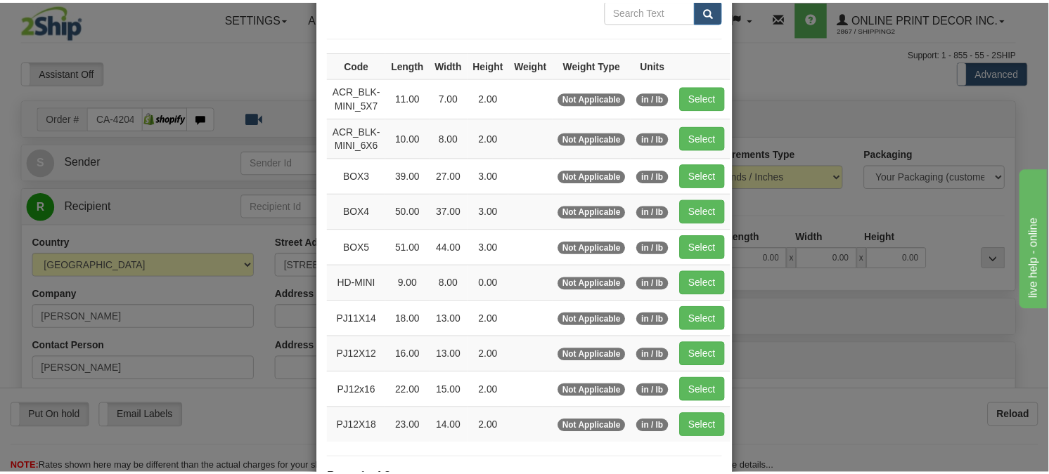
scroll to position [156, 0]
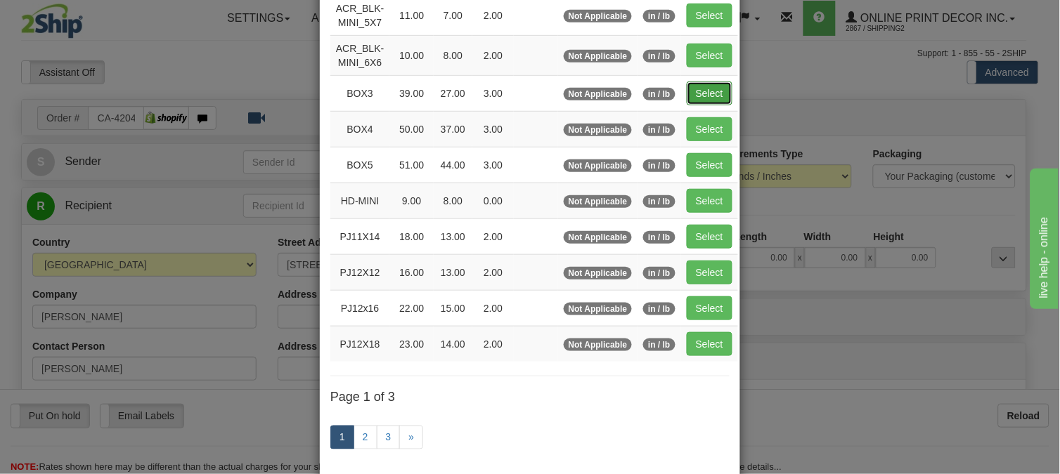
click at [710, 82] on button "Select" at bounding box center [710, 94] width 46 height 24
type input "BOX3"
type input "39.00"
type input "27.00"
type input "3.00"
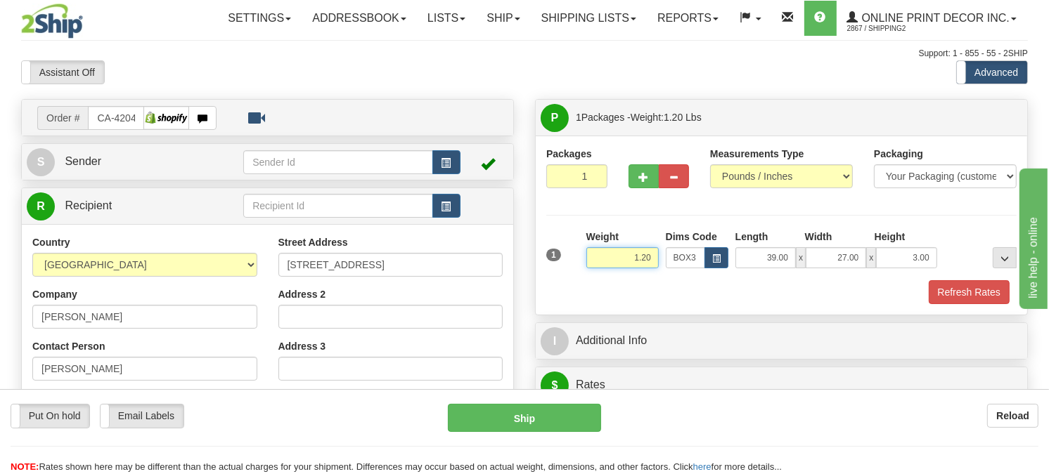
drag, startPoint x: 651, startPoint y: 297, endPoint x: 589, endPoint y: 308, distance: 62.9
click at [589, 279] on div "Weight 1.20" at bounding box center [622, 254] width 79 height 49
type input "5.98"
click at [957, 304] on button "Refresh Rates" at bounding box center [969, 292] width 81 height 24
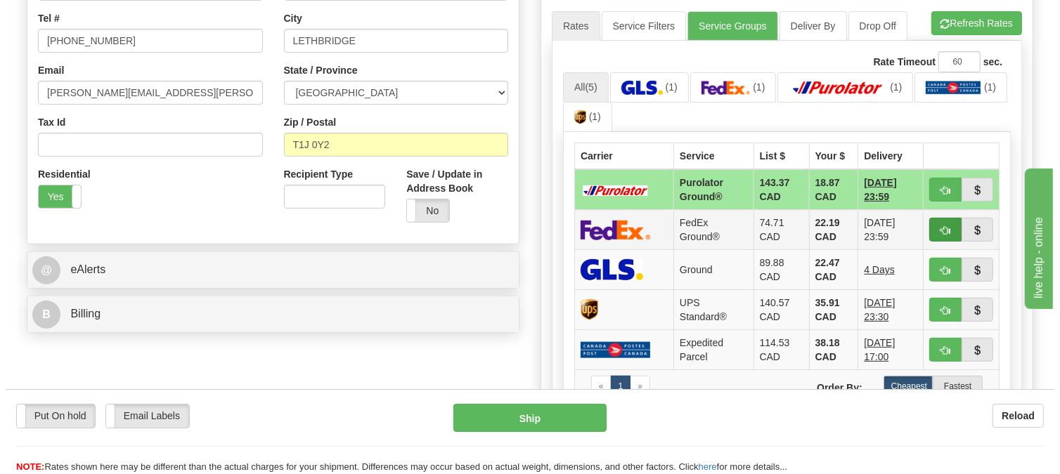
scroll to position [390, 0]
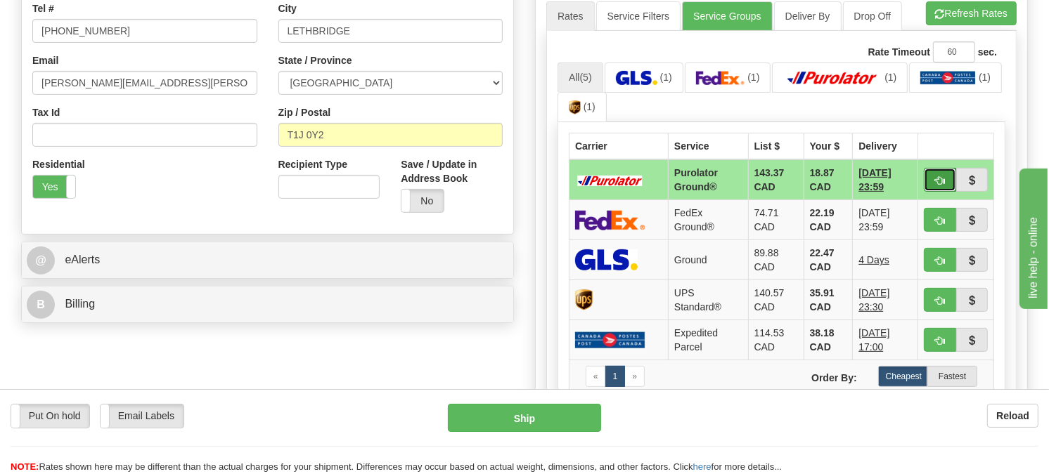
click at [940, 186] on span "button" at bounding box center [940, 180] width 10 height 9
type input "260"
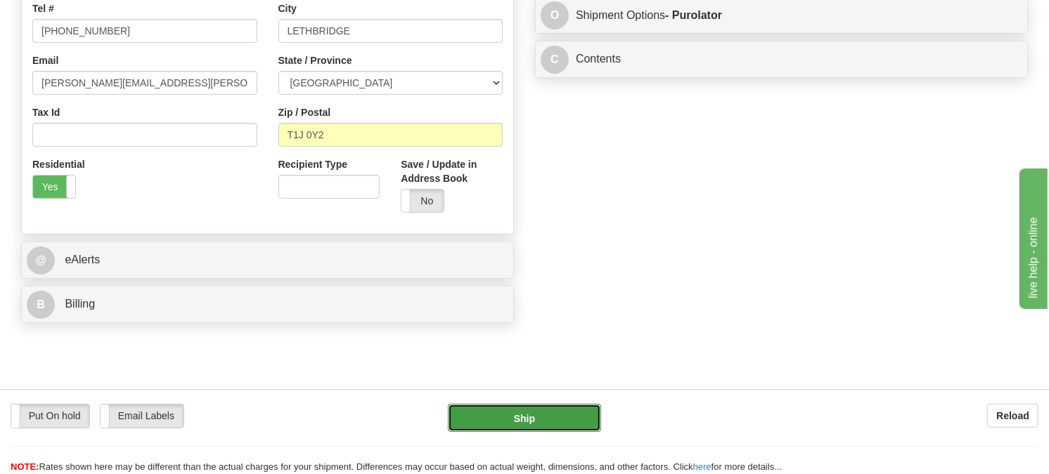
click at [553, 411] on button "Ship" at bounding box center [525, 418] width 154 height 28
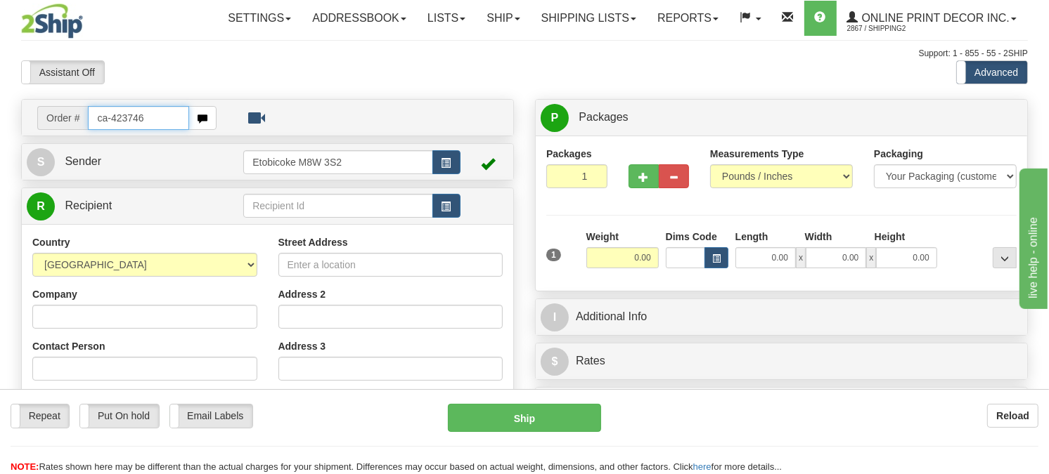
type input "ca-423746"
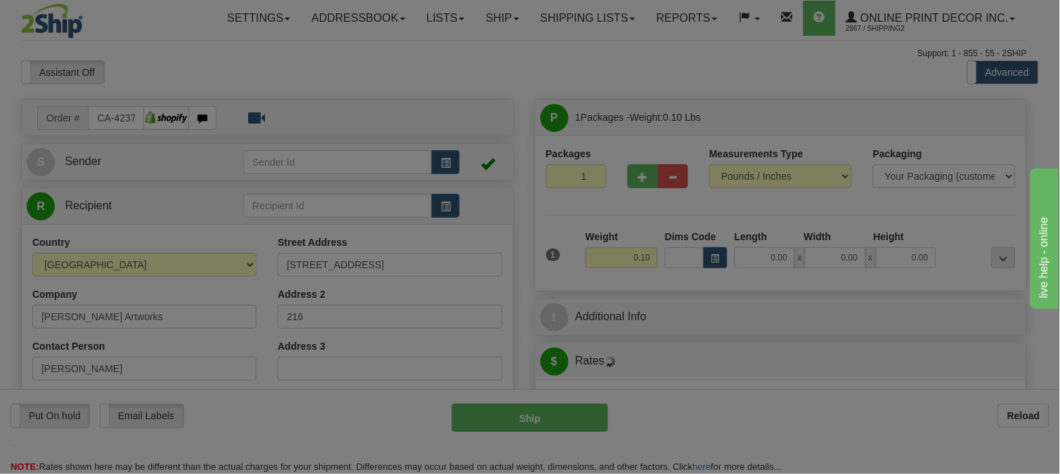
type input "RICHMOND"
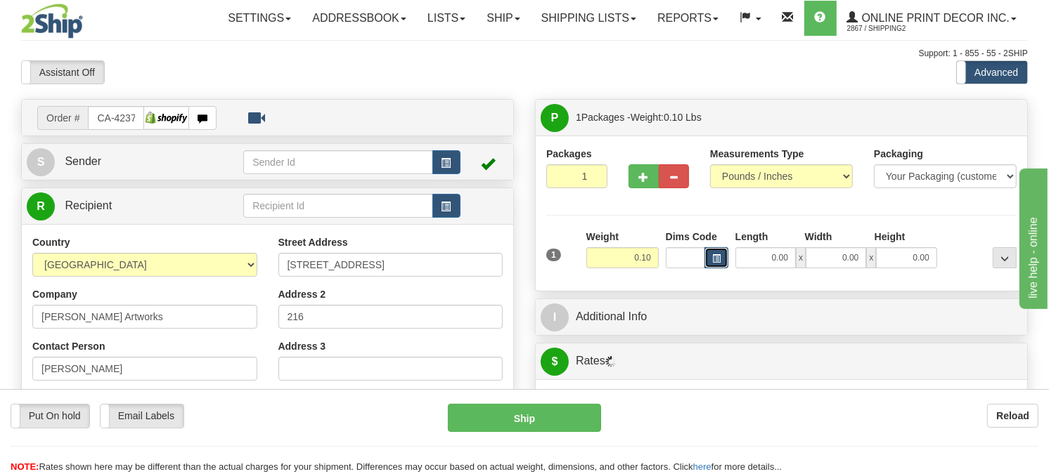
click at [707, 269] on button "button" at bounding box center [716, 257] width 24 height 21
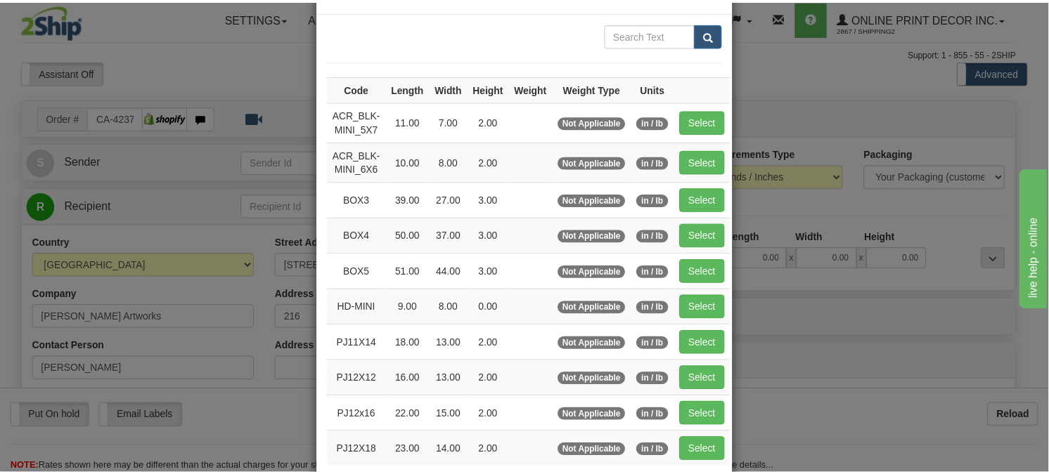
scroll to position [78, 0]
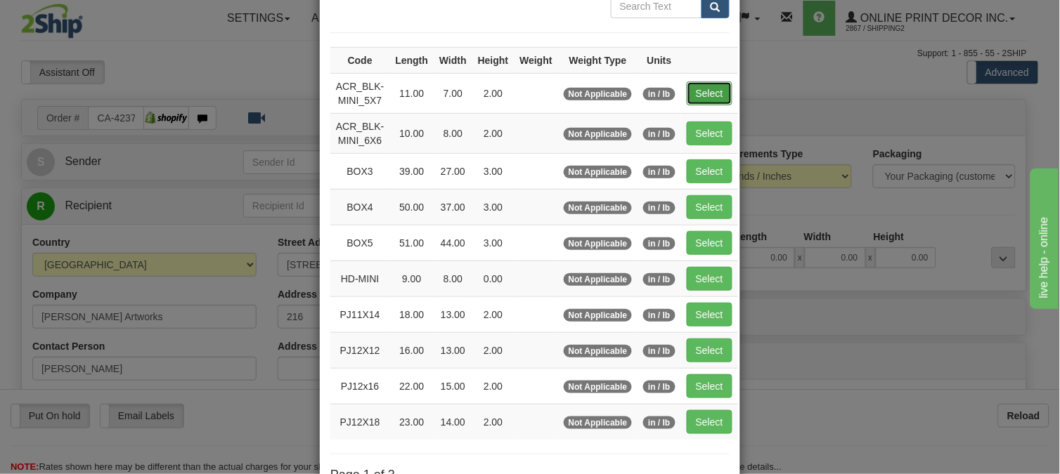
click at [694, 99] on button "Select" at bounding box center [710, 94] width 46 height 24
type input "ACR_BLK-MINI_5X7"
type input "11.00"
type input "7.00"
type input "2.00"
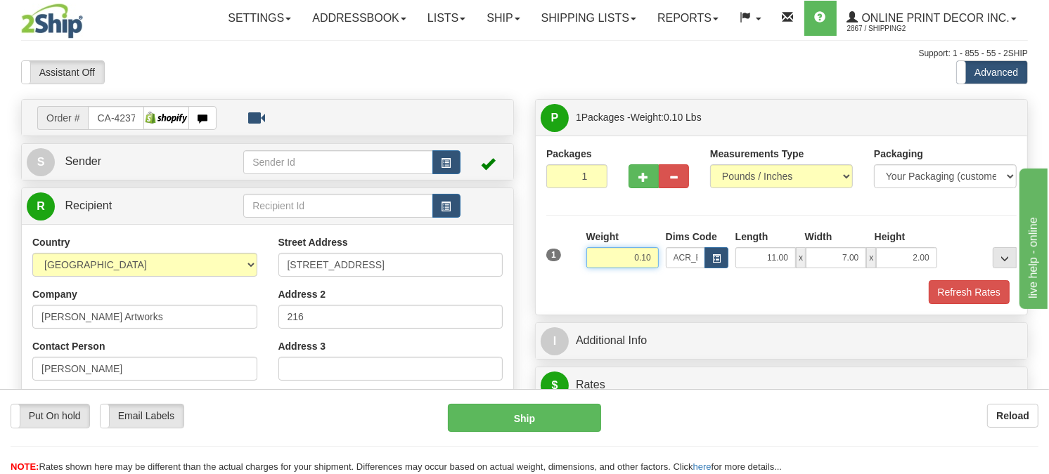
drag, startPoint x: 655, startPoint y: 295, endPoint x: 601, endPoint y: 299, distance: 54.3
click at [601, 269] on input "0.10" at bounding box center [622, 257] width 72 height 21
type input "0.55"
click at [986, 304] on button "Refresh Rates" at bounding box center [969, 292] width 81 height 24
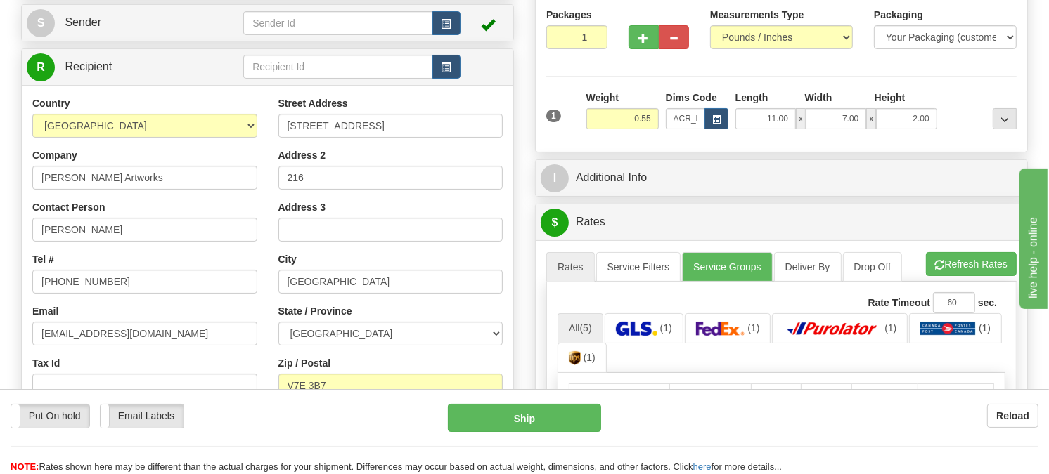
scroll to position [234, 0]
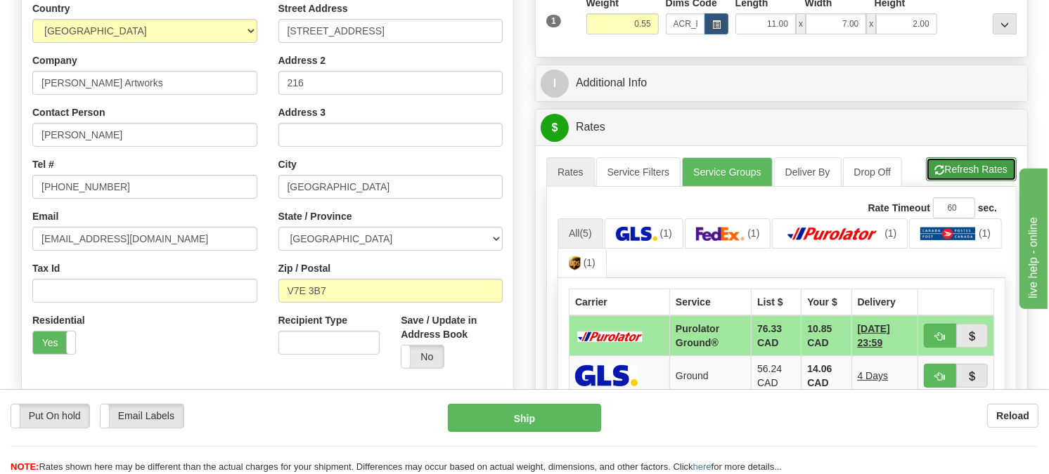
click at [945, 181] on button "Refresh Rates" at bounding box center [971, 169] width 91 height 24
click at [938, 342] on span "button" at bounding box center [940, 336] width 10 height 9
type input "260"
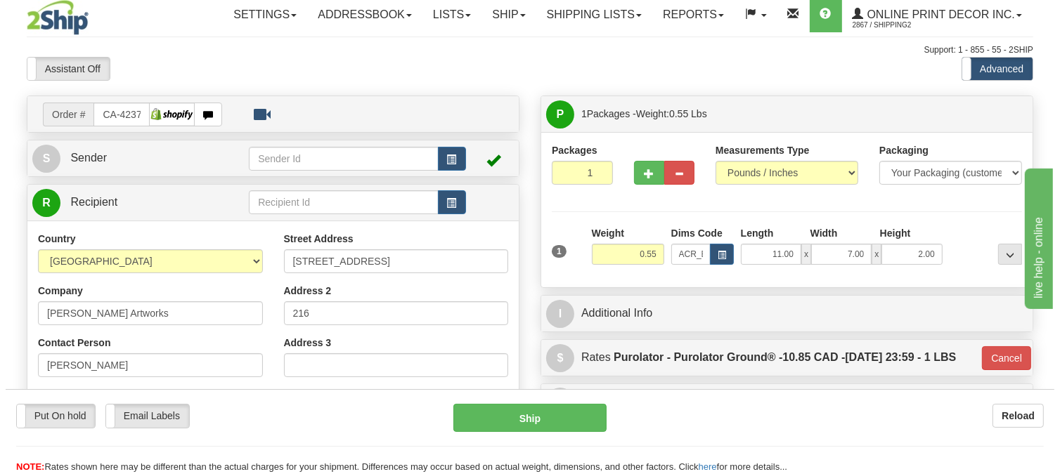
scroll to position [0, 0]
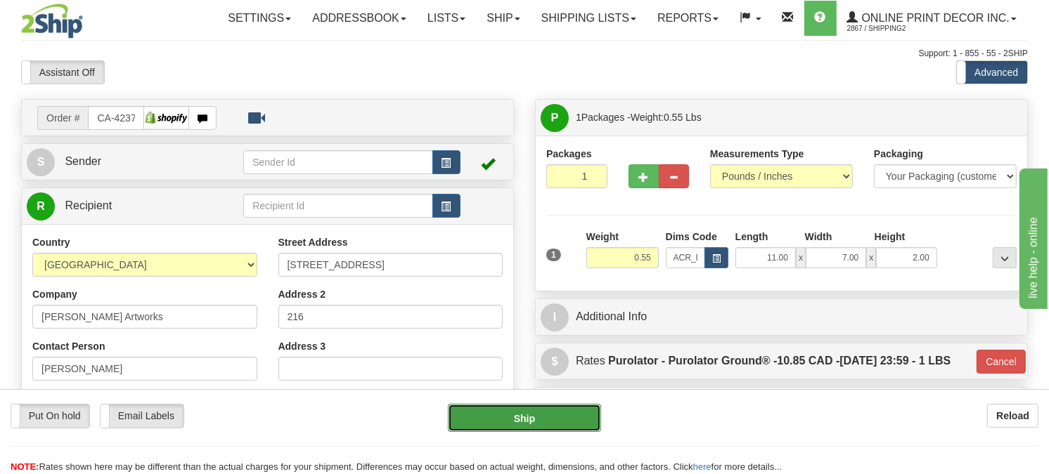
click at [538, 418] on button "Ship" at bounding box center [525, 418] width 154 height 28
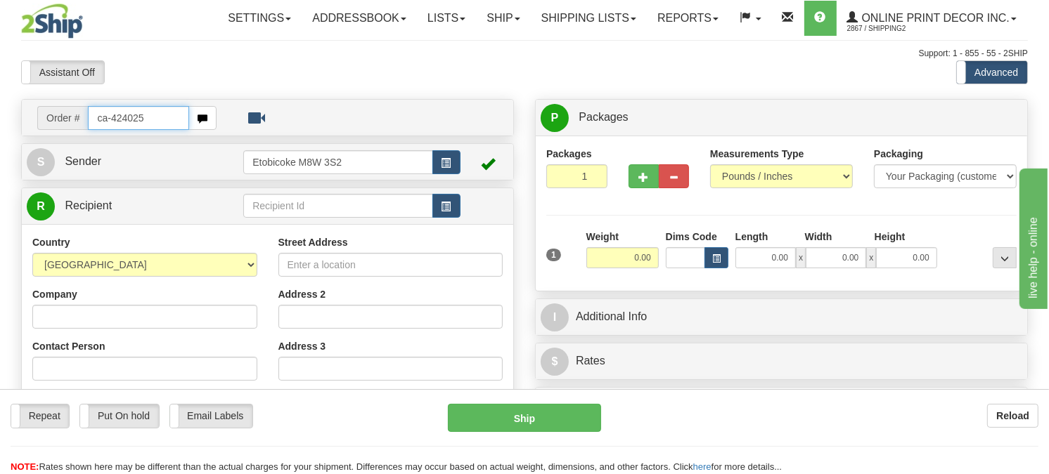
type input "ca-424025"
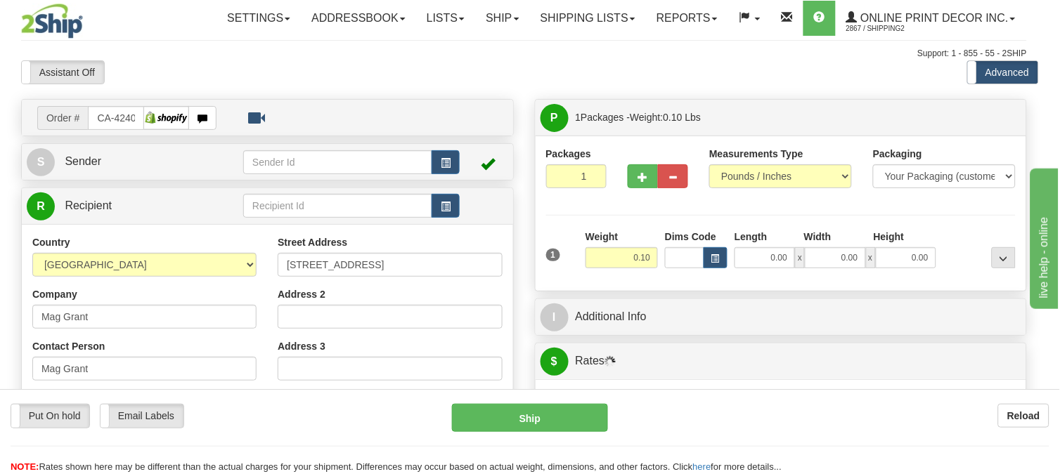
type input "KAMLOOPS"
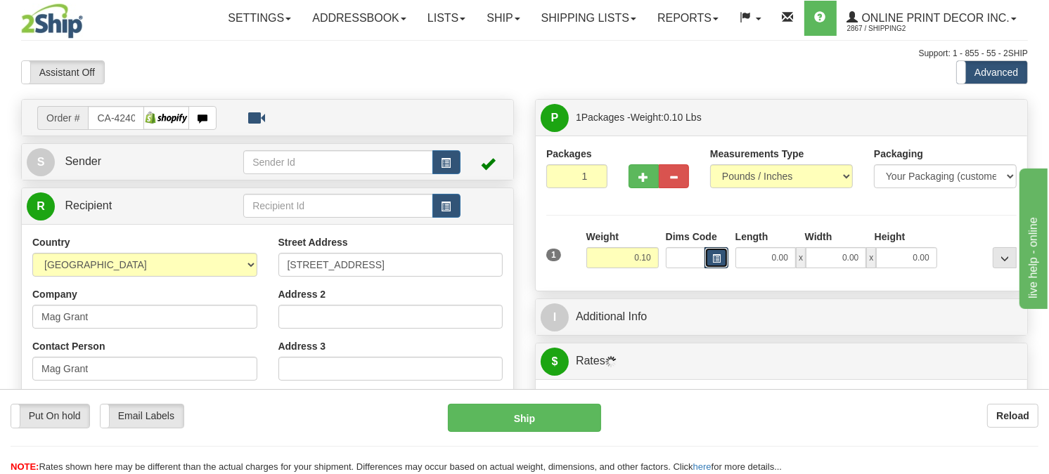
click at [718, 263] on span "button" at bounding box center [716, 259] width 8 height 8
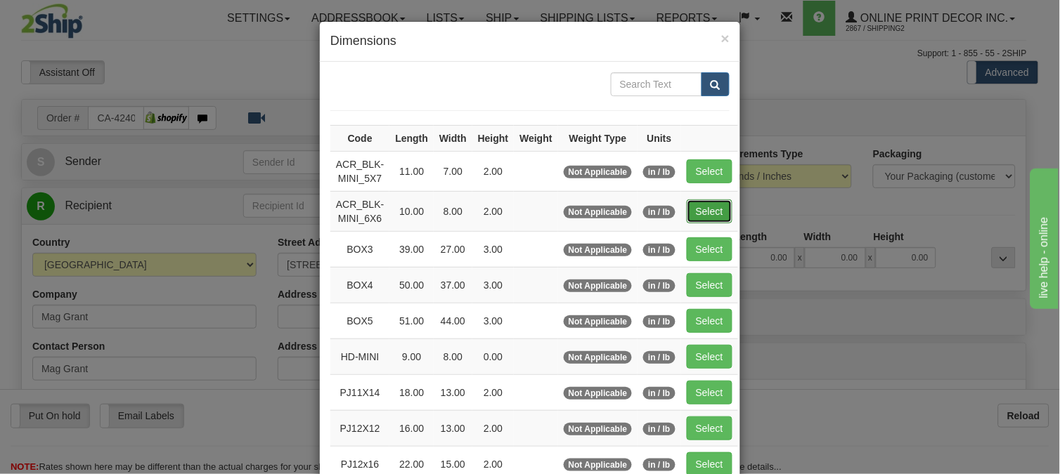
click at [704, 209] on button "Select" at bounding box center [710, 212] width 46 height 24
type input "ACR_BLK-MINI_6X6"
type input "10.00"
type input "8.00"
type input "2.00"
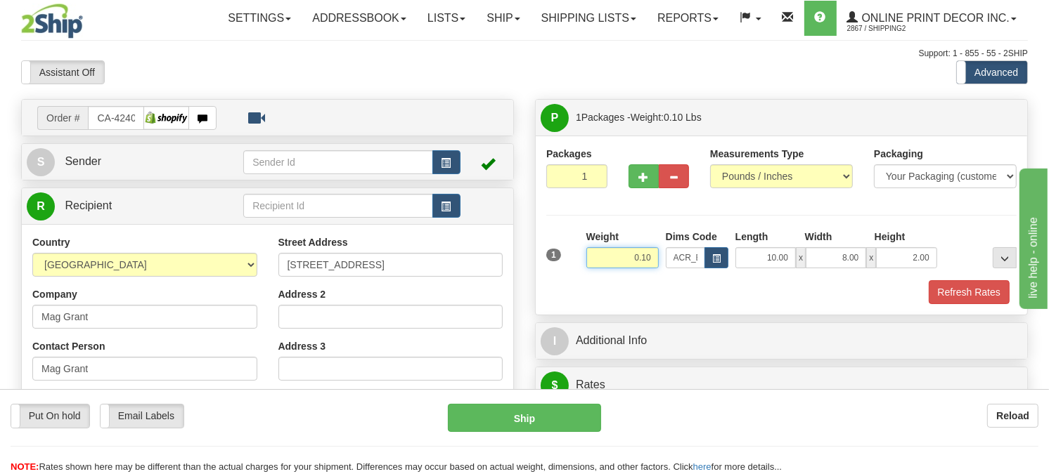
drag, startPoint x: 652, startPoint y: 290, endPoint x: 593, endPoint y: 288, distance: 59.1
click at [593, 269] on input "0.10" at bounding box center [622, 257] width 72 height 21
type input "0.77"
click at [977, 304] on button "Refresh Rates" at bounding box center [969, 292] width 81 height 24
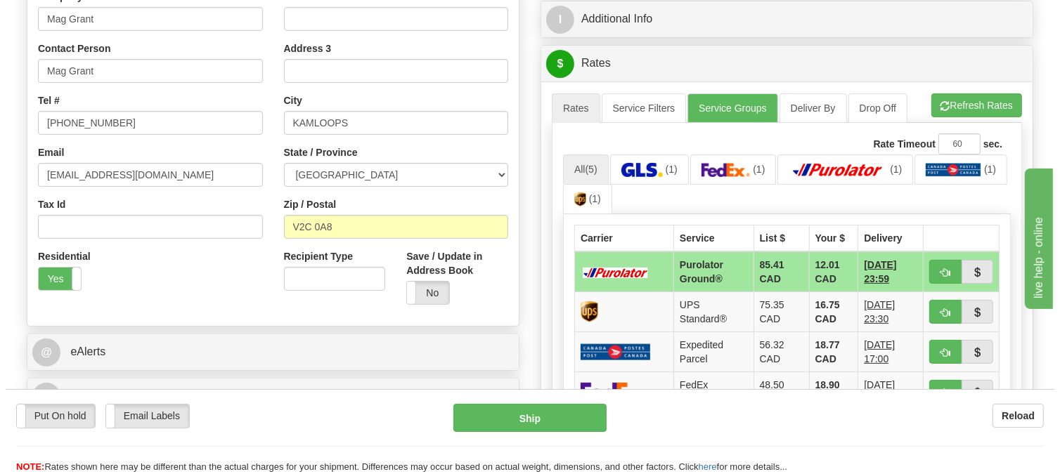
scroll to position [390, 0]
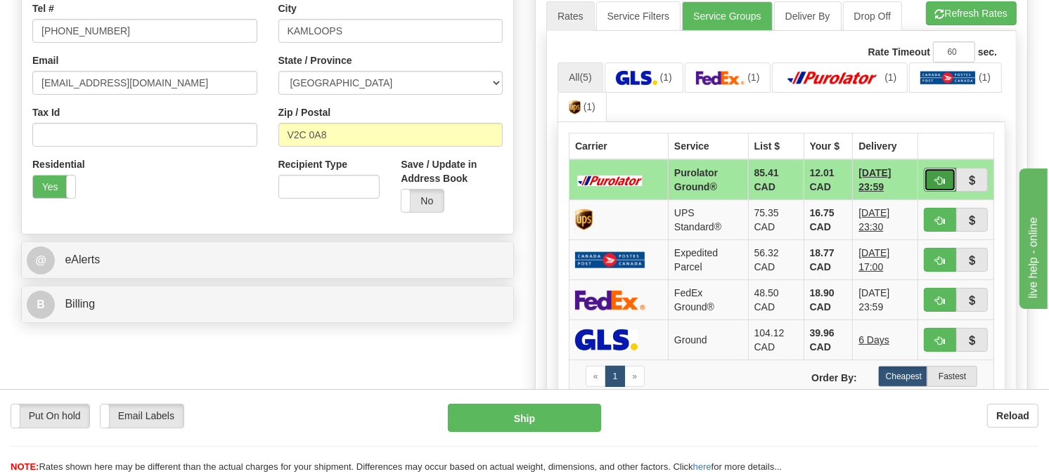
click at [948, 192] on button "button" at bounding box center [940, 180] width 32 height 24
type input "260"
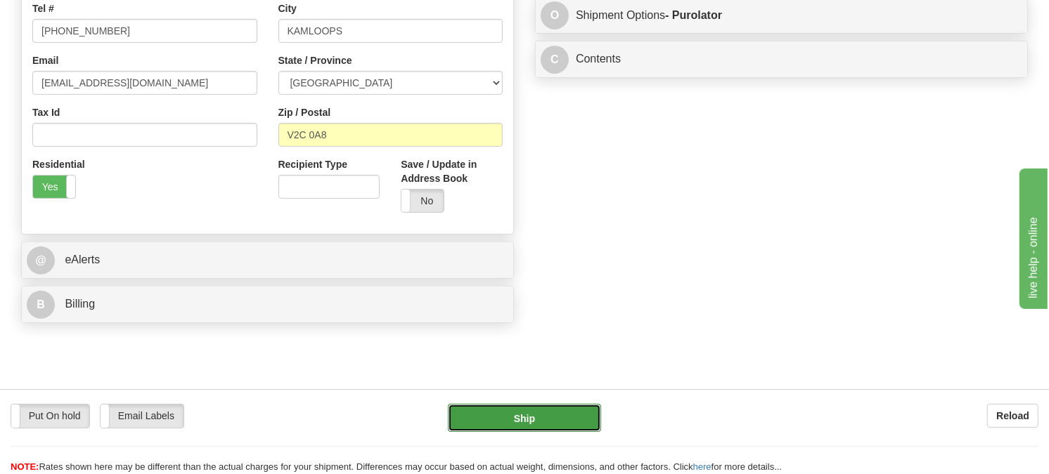
click at [524, 425] on button "Ship" at bounding box center [525, 418] width 154 height 28
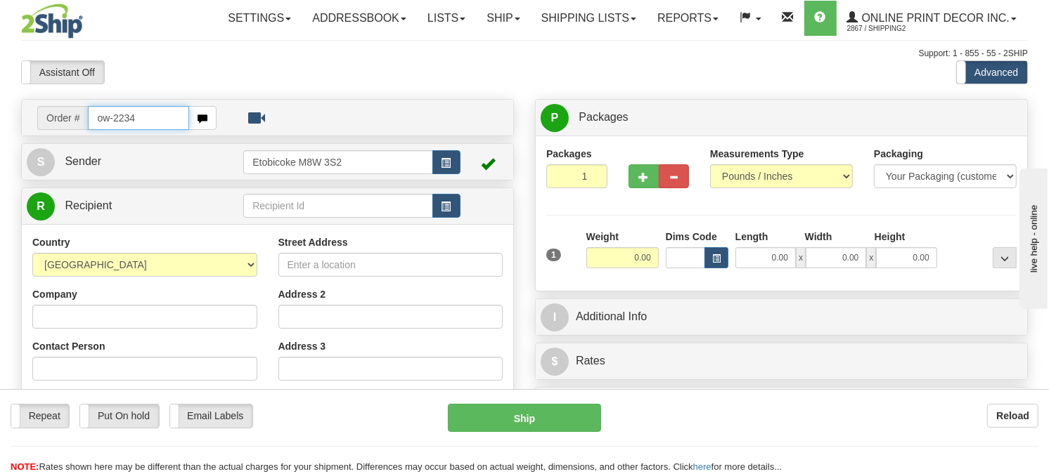
type input "ow-2234"
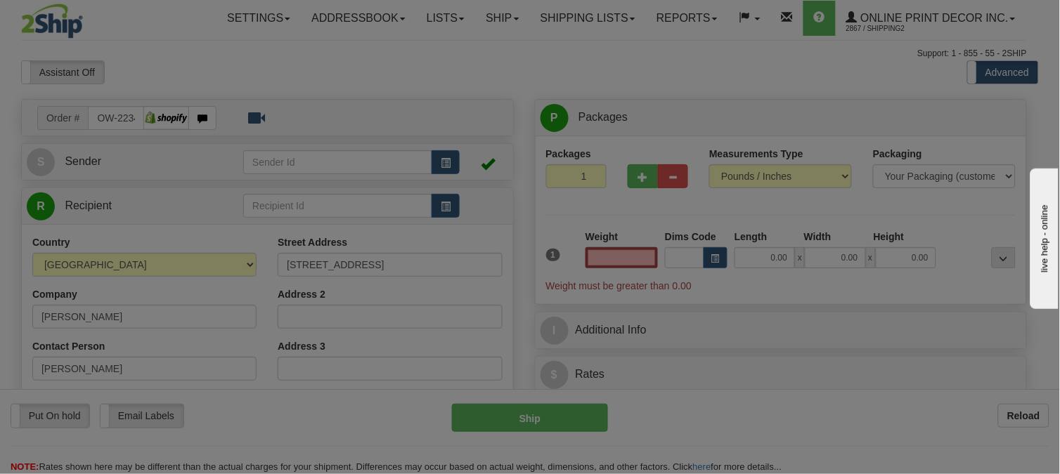
type input "SASKATOON"
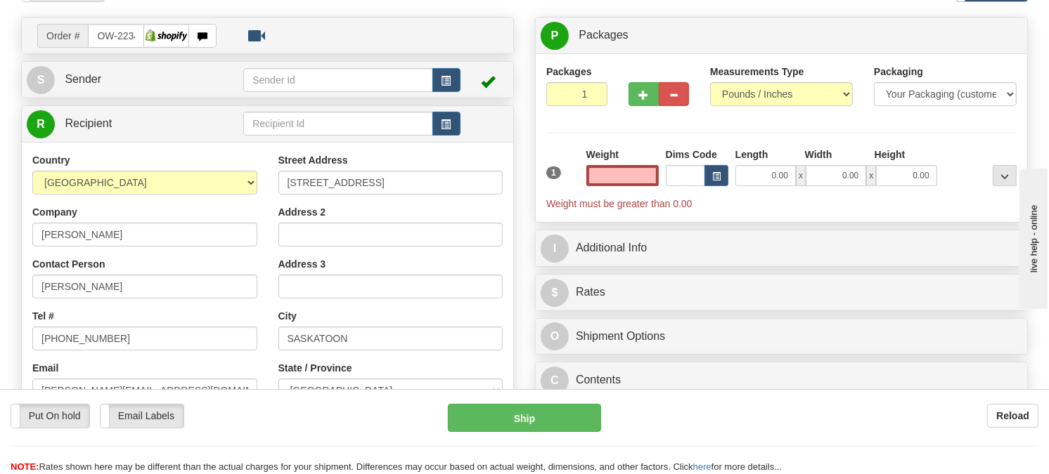
scroll to position [78, 0]
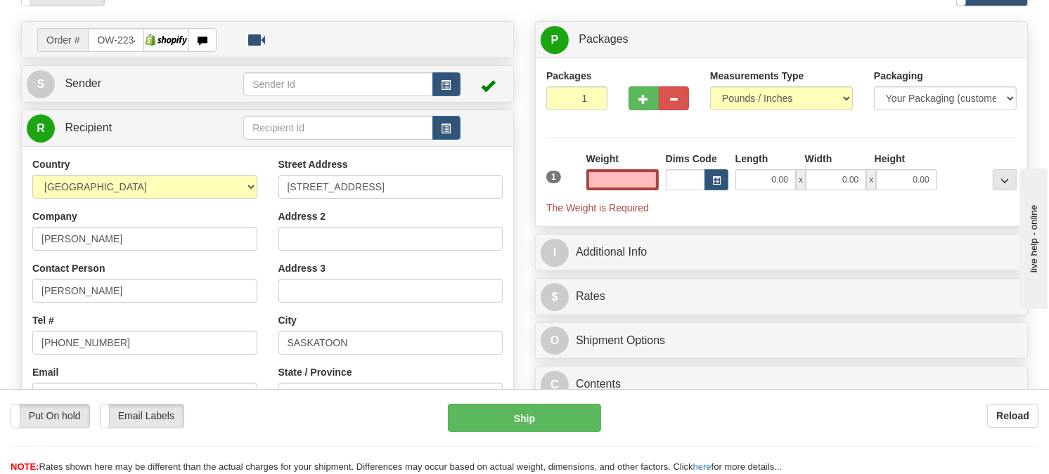
type input "0.00"
